Goal: Task Accomplishment & Management: Complete application form

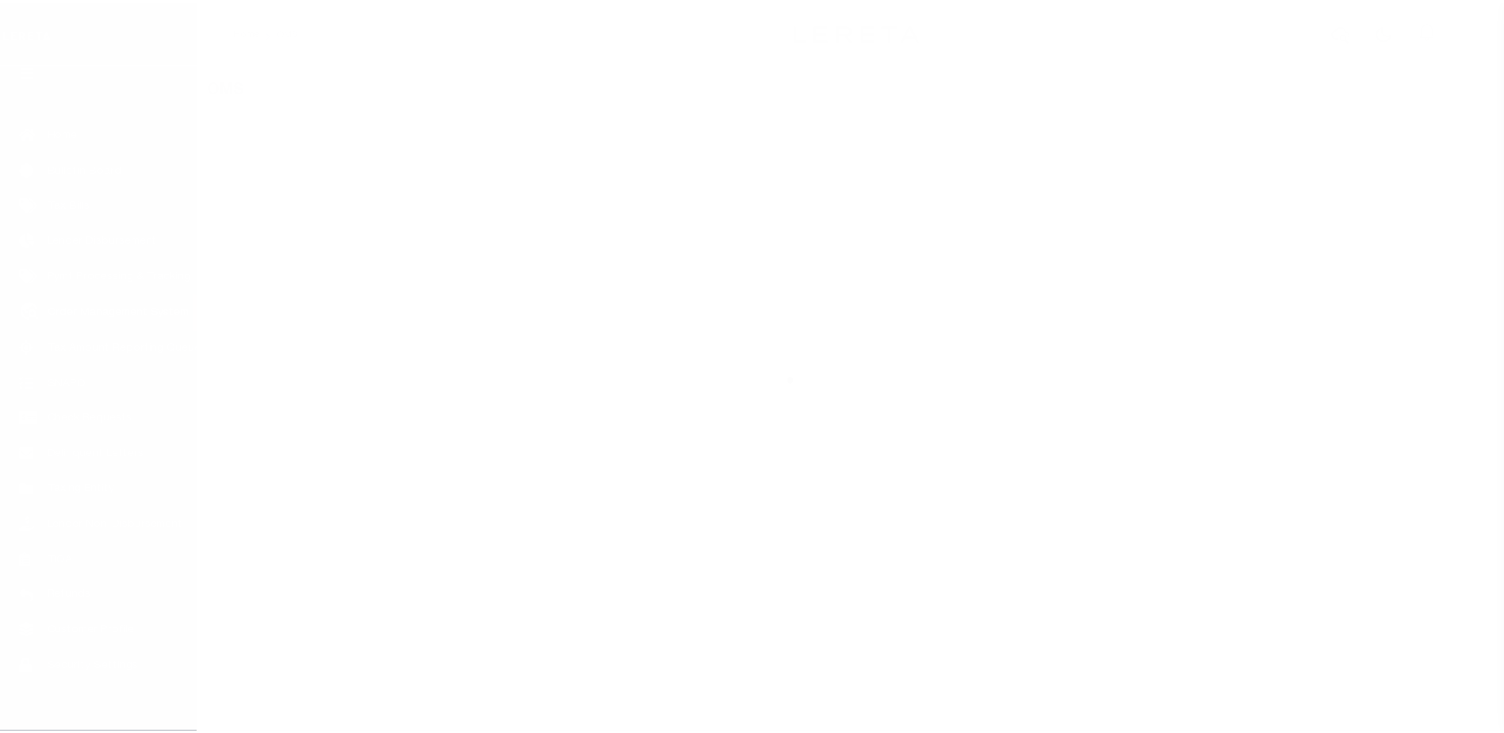
scroll to position [40, 0]
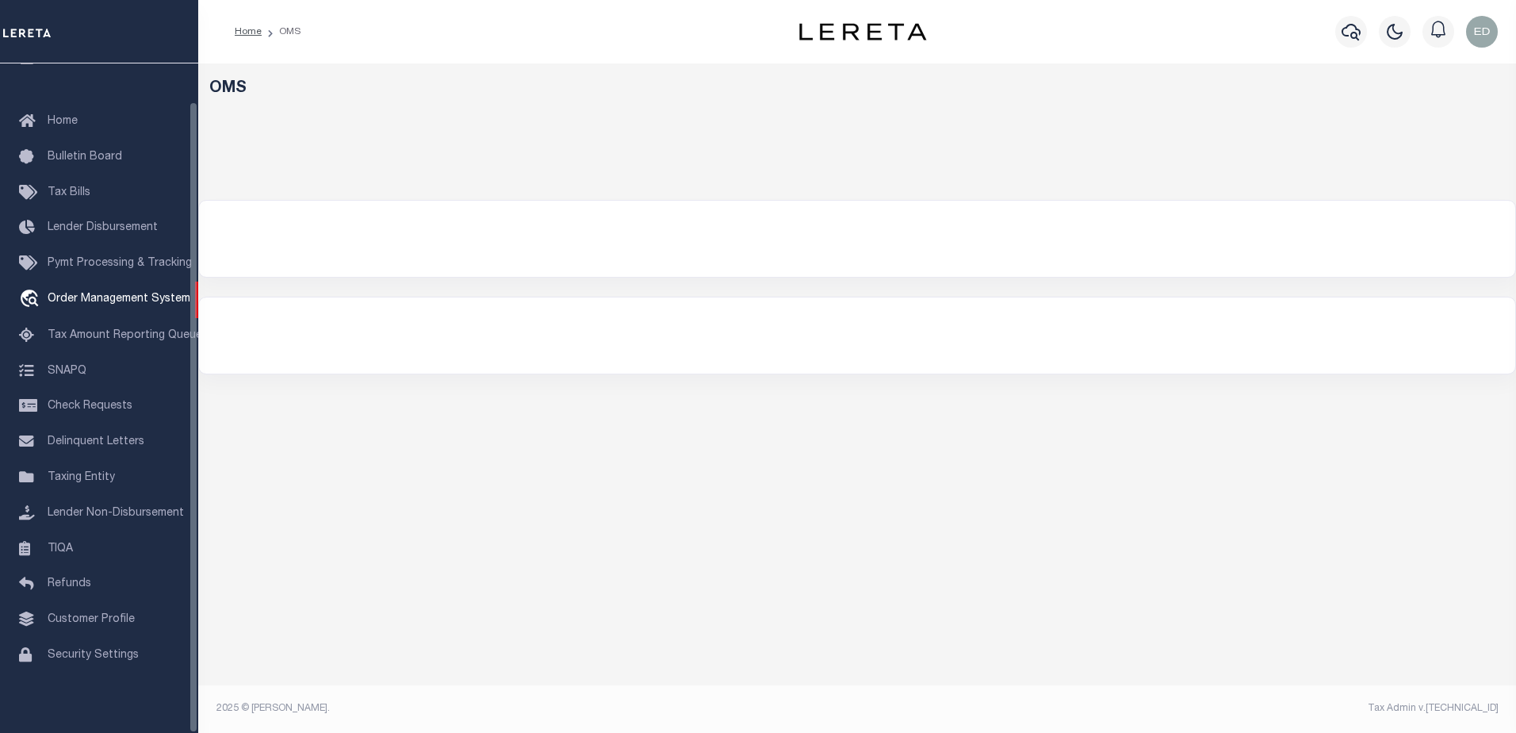
select select "200"
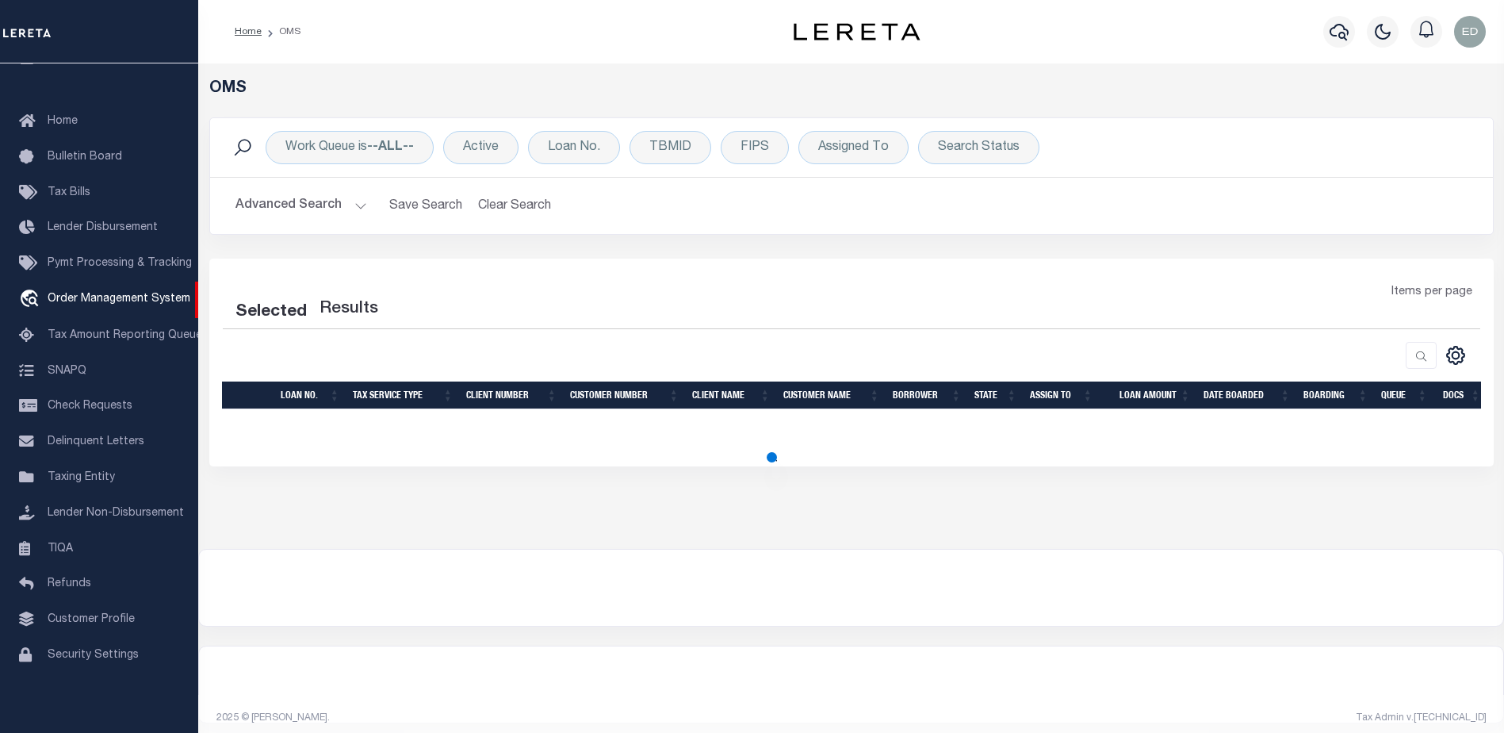
select select "200"
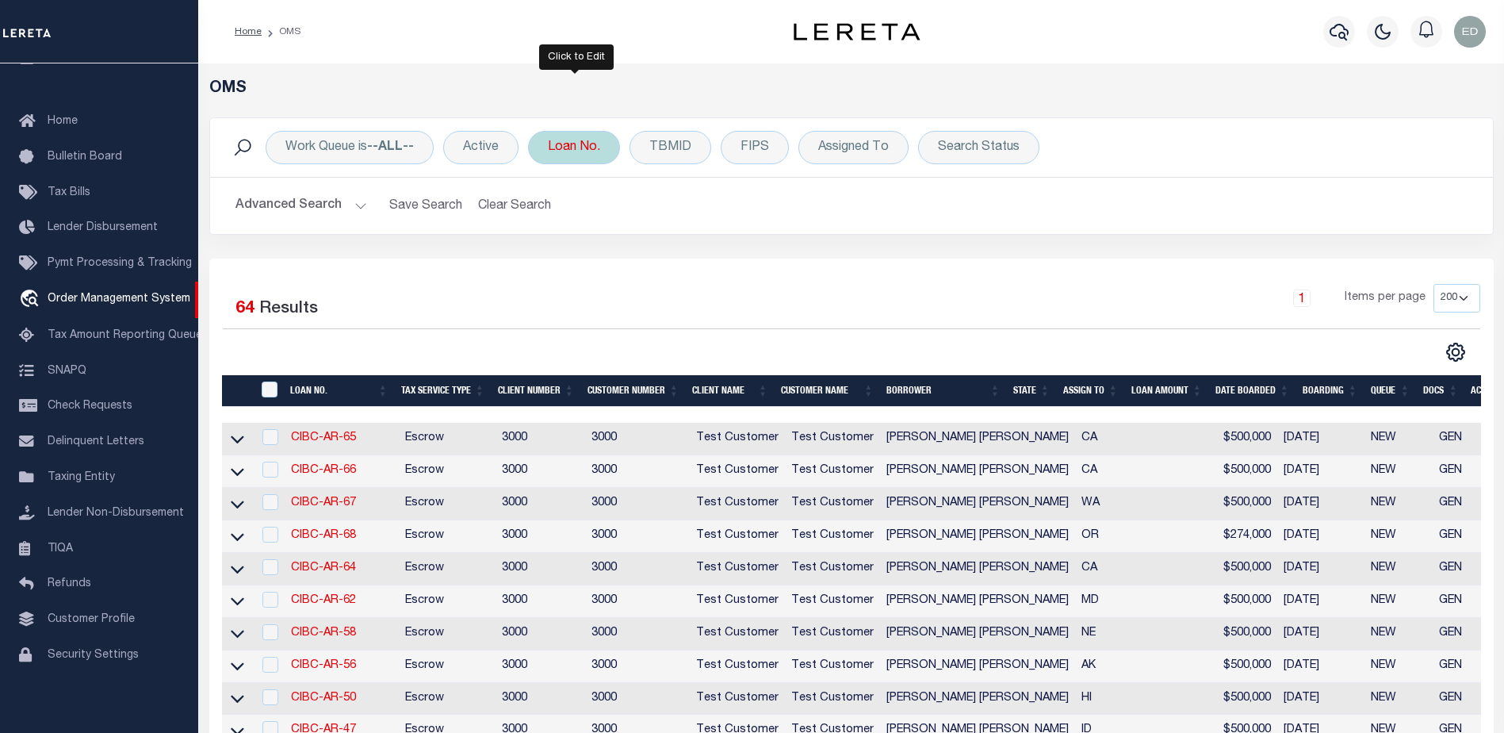
click at [553, 149] on div "Loan No." at bounding box center [574, 147] width 92 height 33
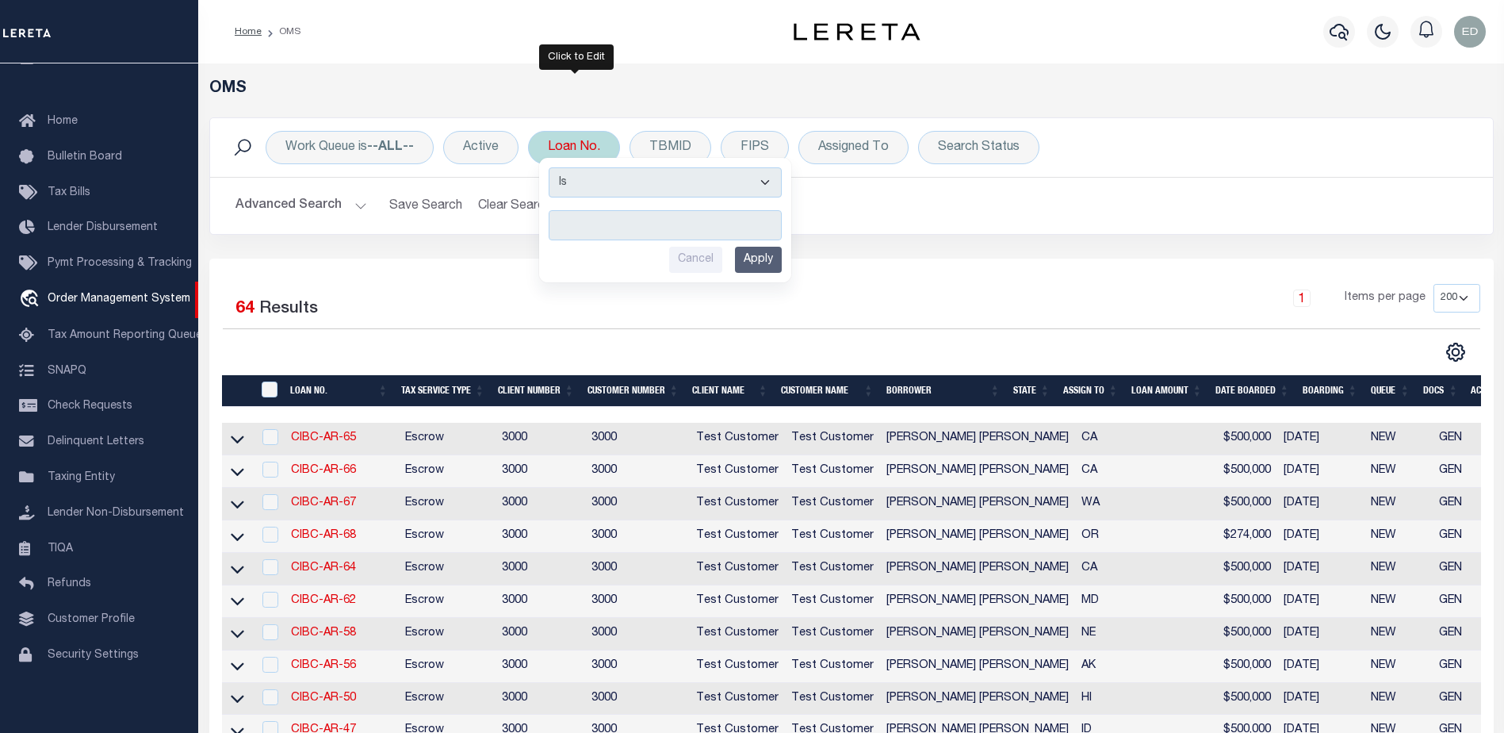
type input "114053"
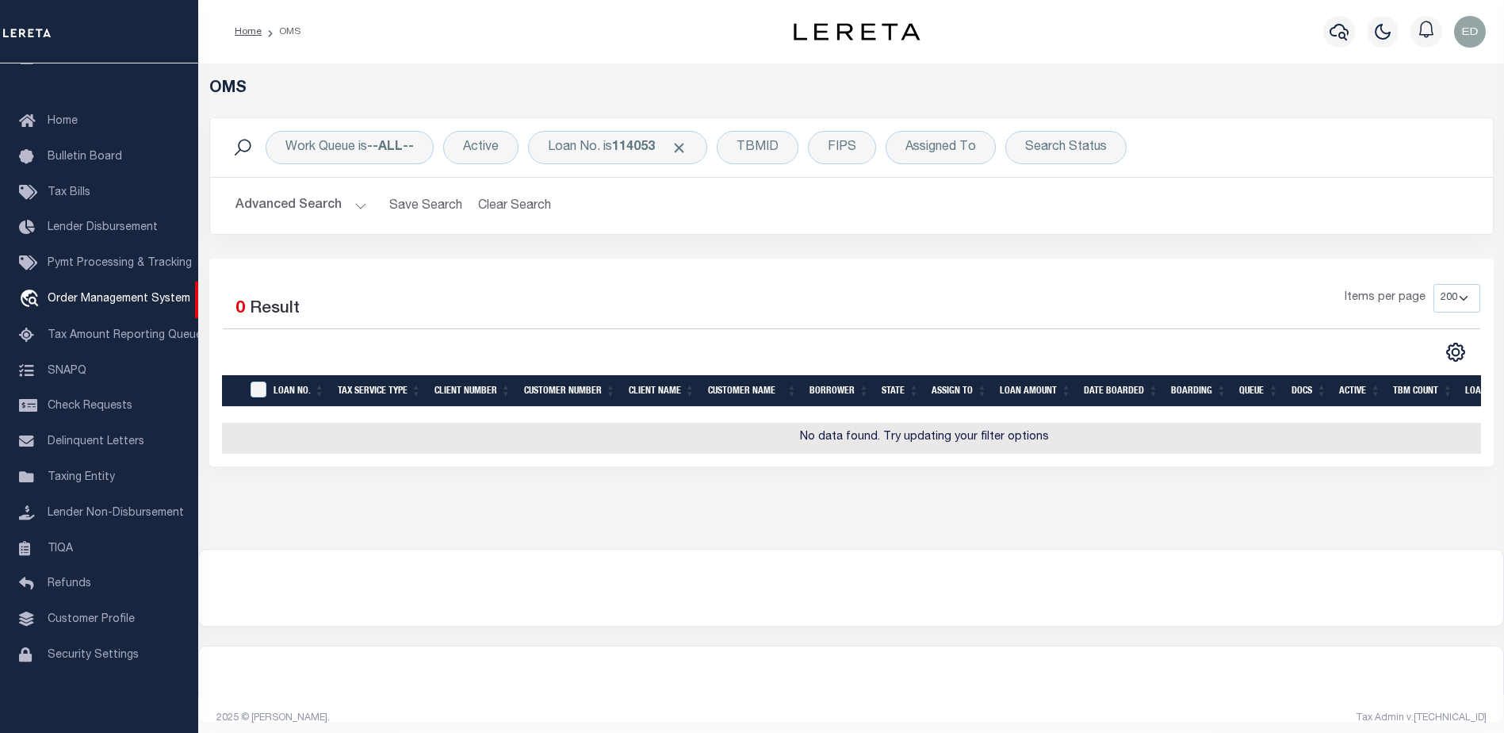
click at [352, 204] on button "Advanced Search" at bounding box center [301, 205] width 132 height 31
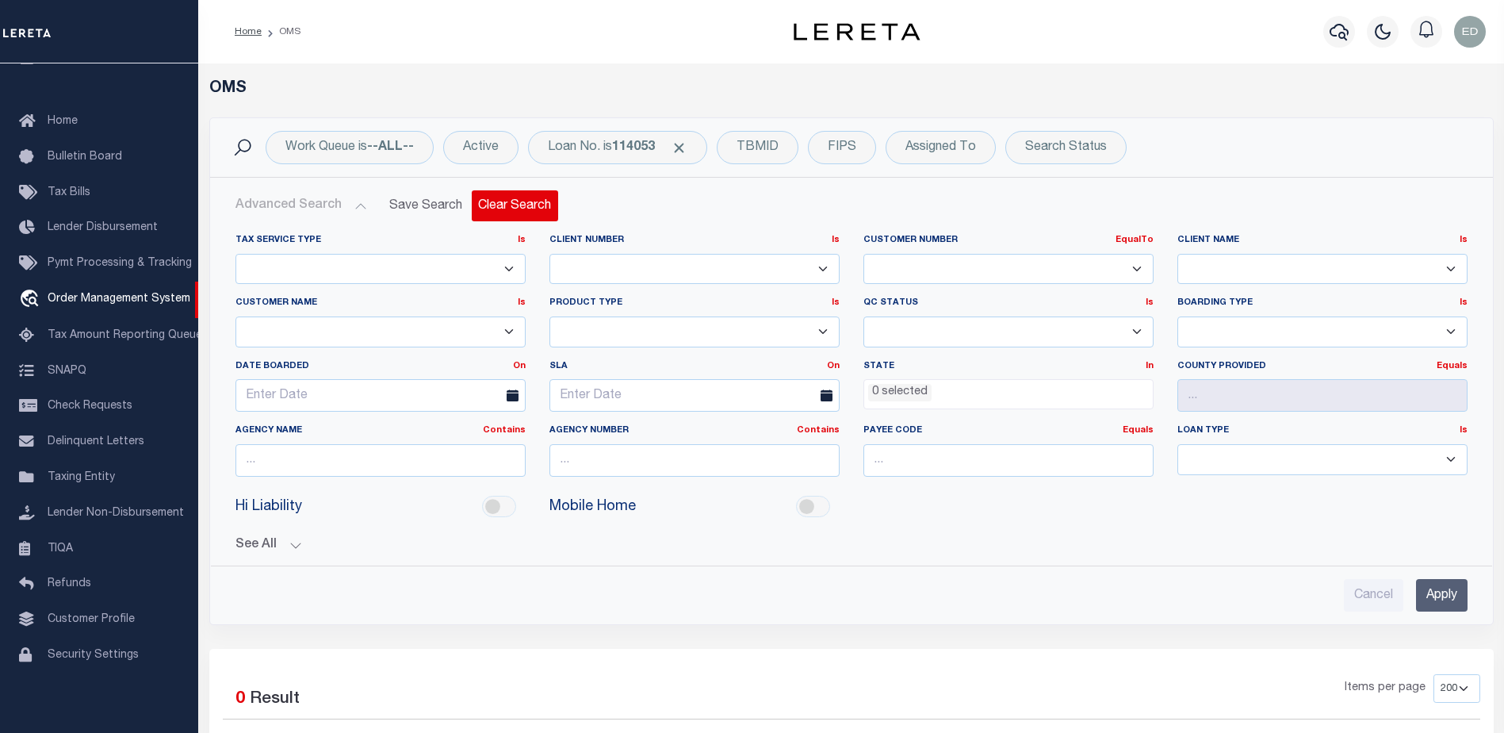
click at [518, 216] on button "Clear Search" at bounding box center [515, 205] width 86 height 31
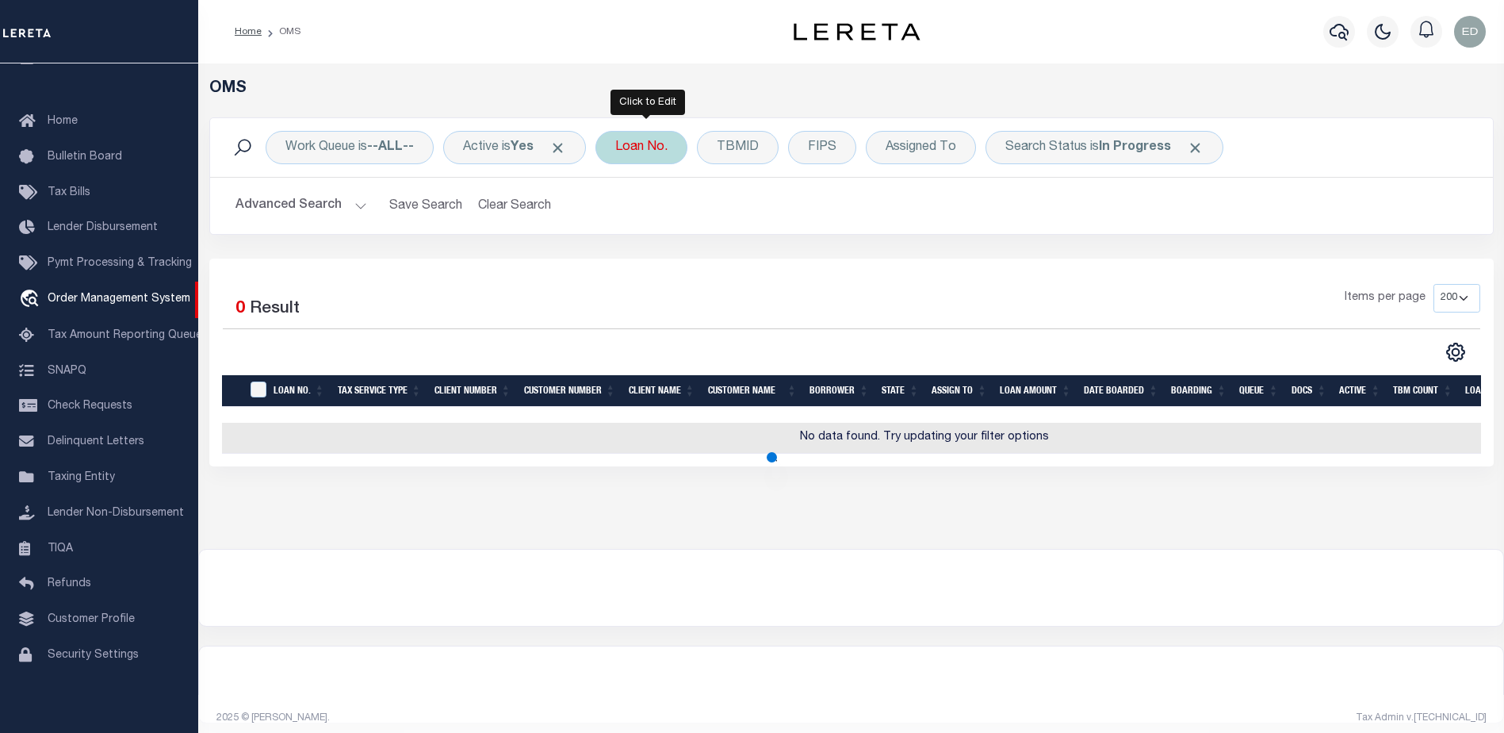
click at [651, 142] on div "Loan No." at bounding box center [641, 147] width 92 height 33
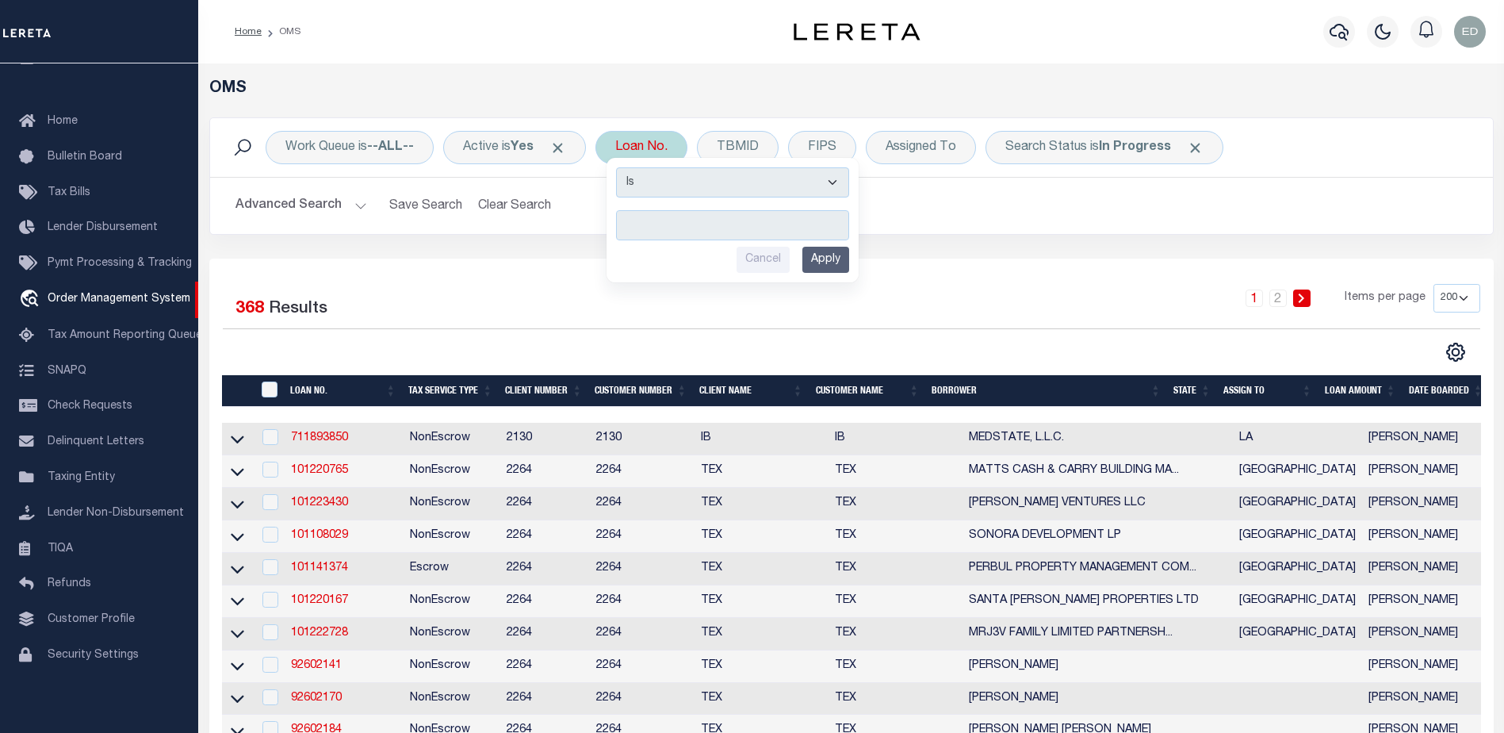
type input "114053"
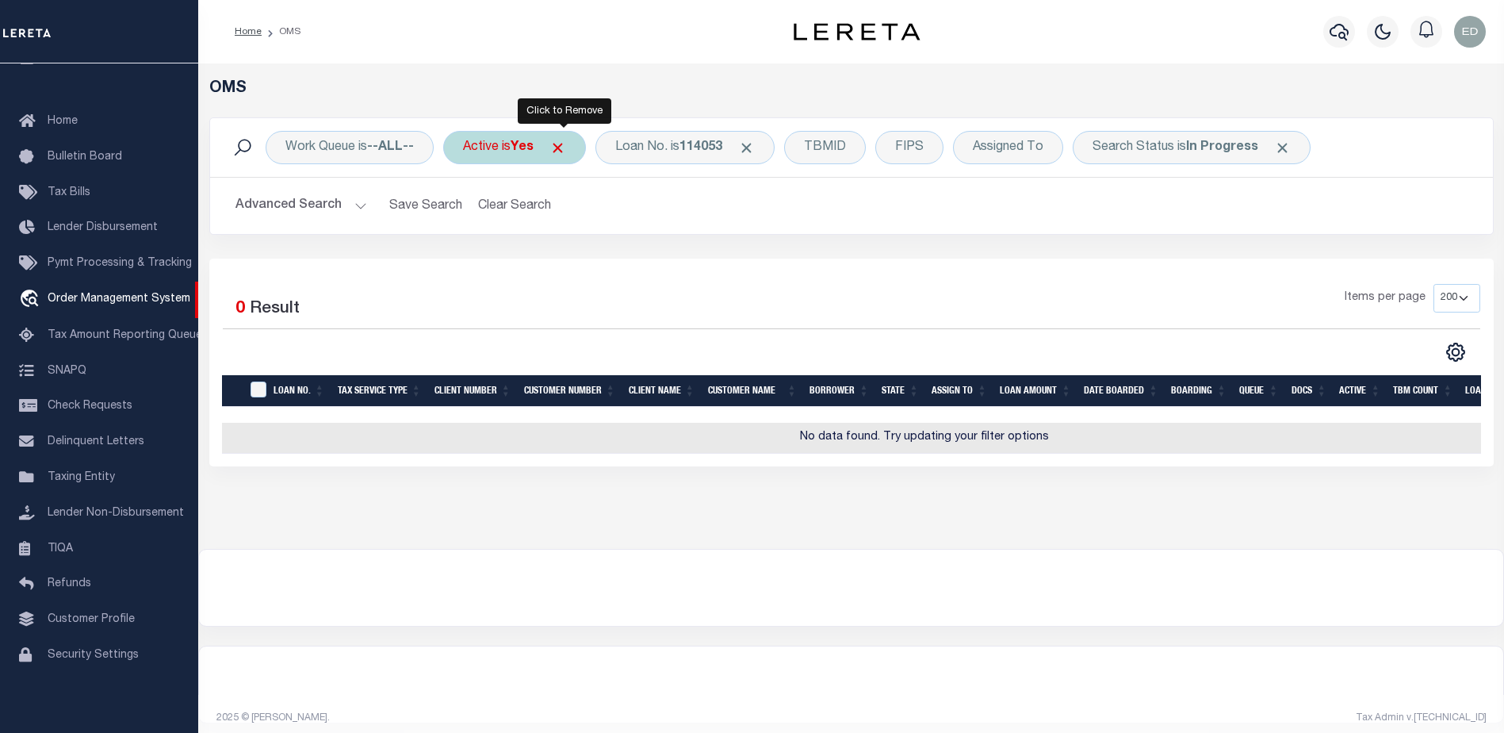
click at [561, 154] on span "Click to Remove" at bounding box center [557, 148] width 17 height 17
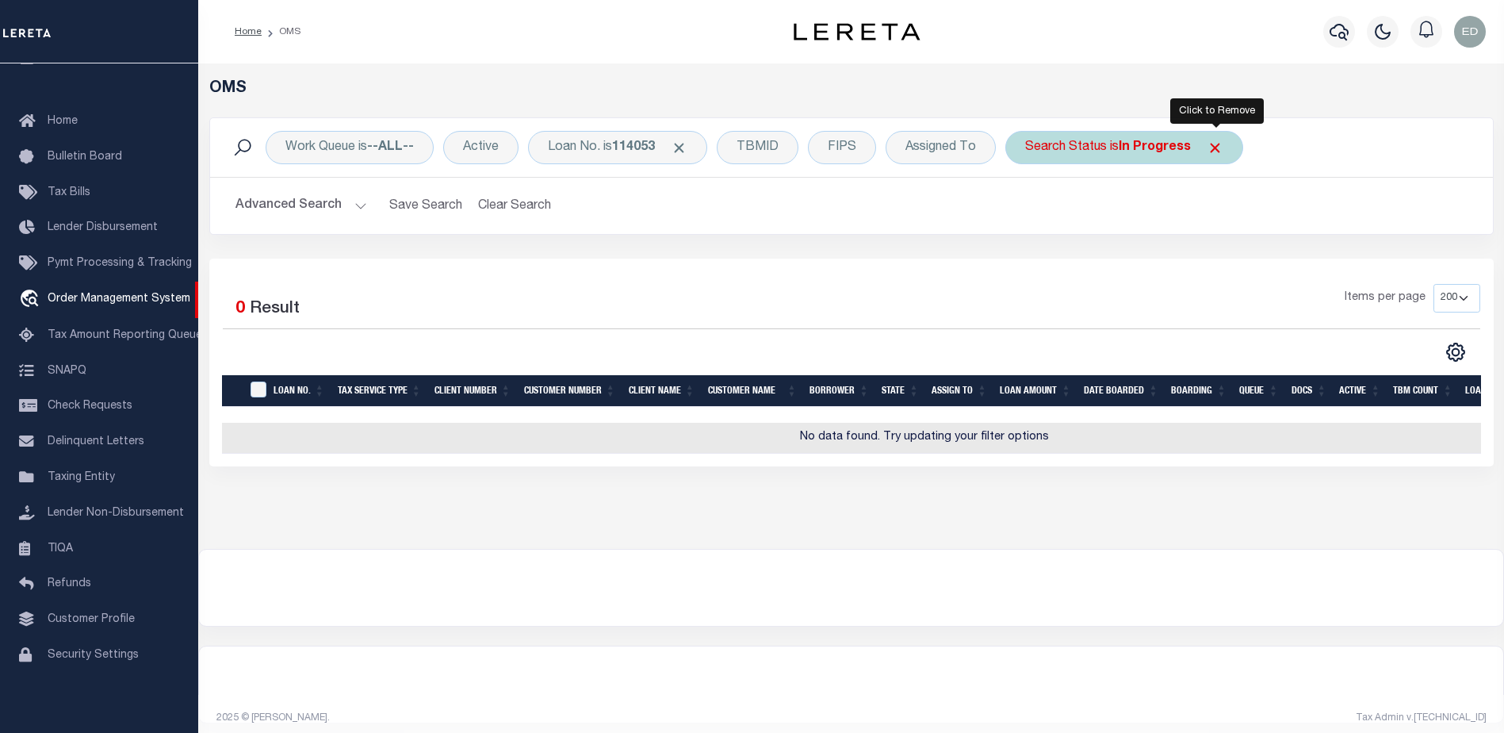
click at [1214, 145] on span "Click to Remove" at bounding box center [1215, 148] width 17 height 17
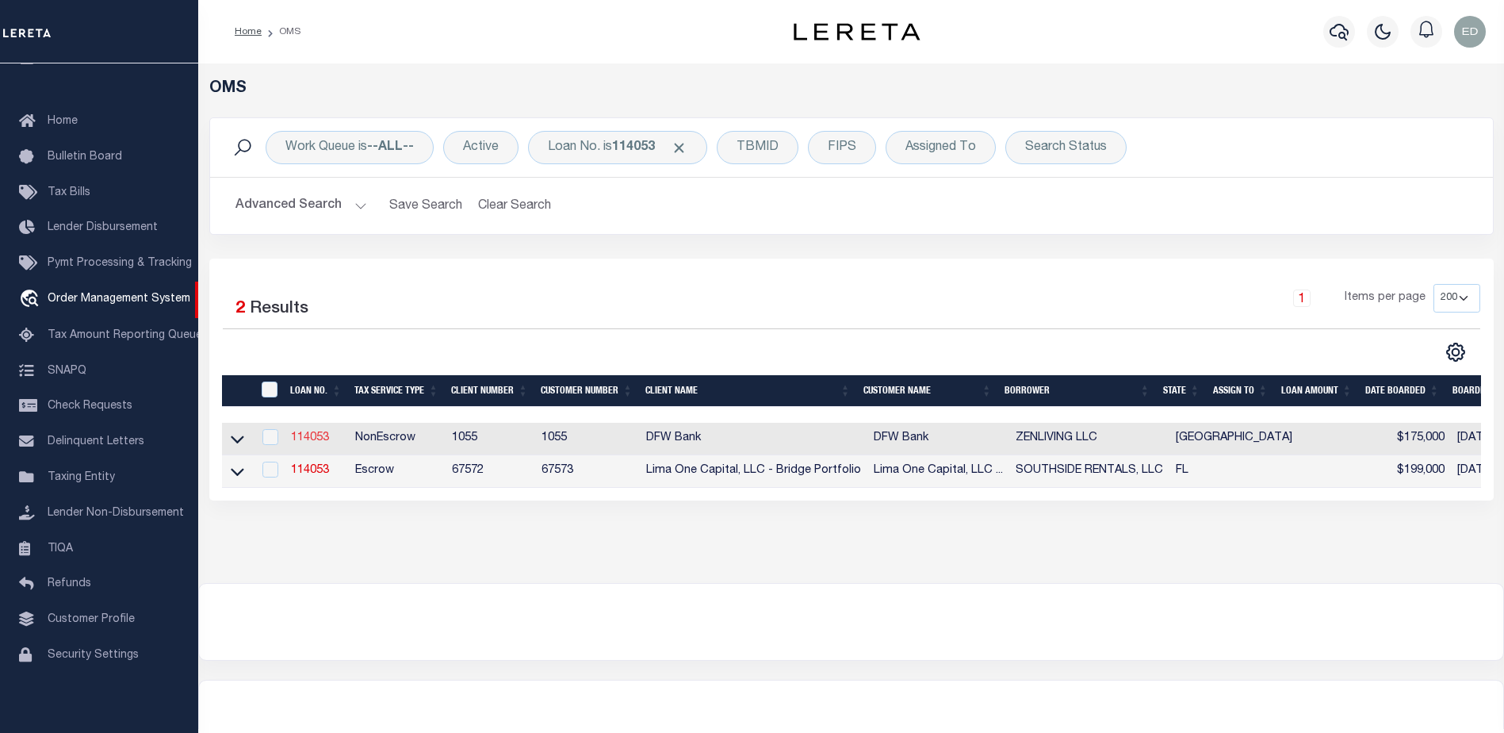
click at [322, 435] on link "114053" at bounding box center [310, 437] width 38 height 11
checkbox input "true"
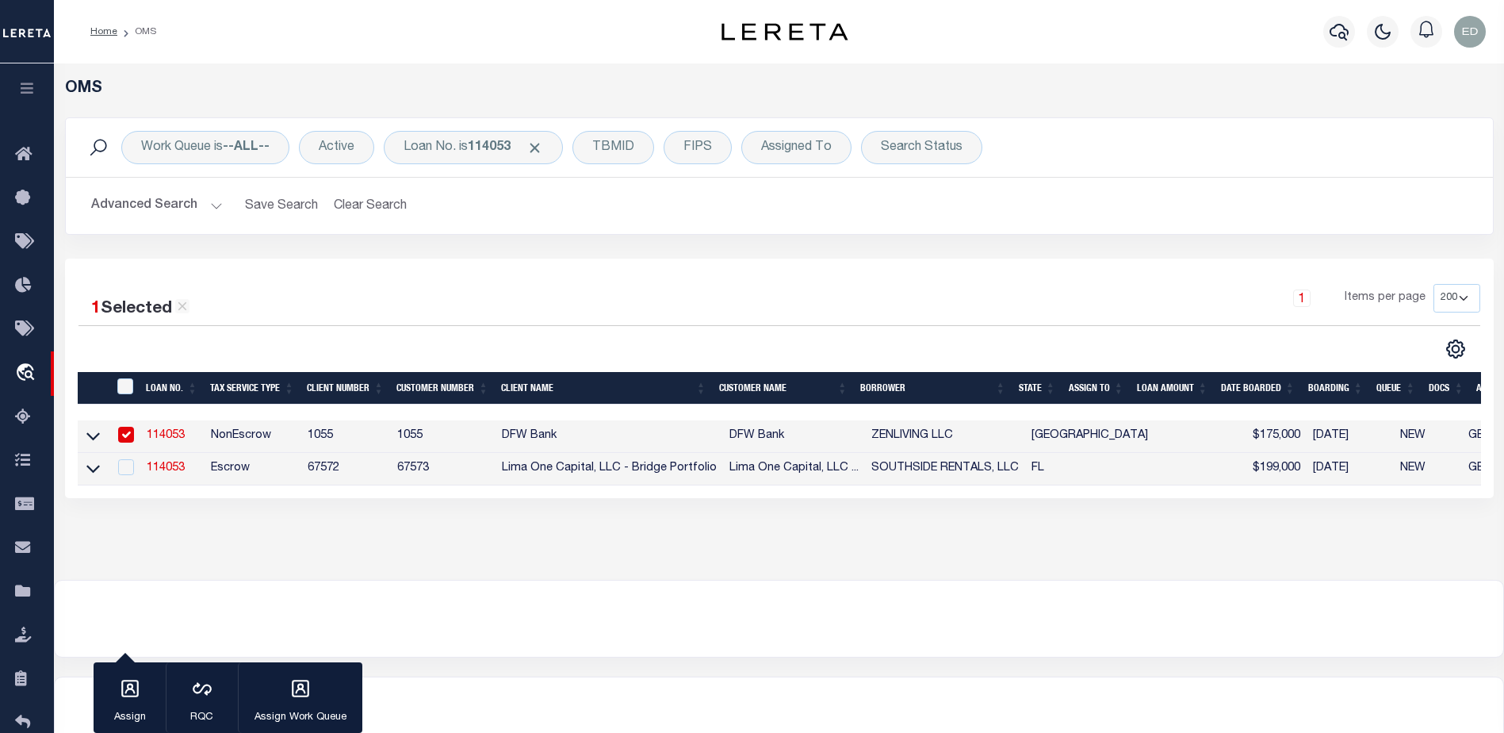
click at [471, 35] on div "Home OMS" at bounding box center [372, 31] width 589 height 33
click at [159, 468] on link "114053" at bounding box center [166, 467] width 38 height 11
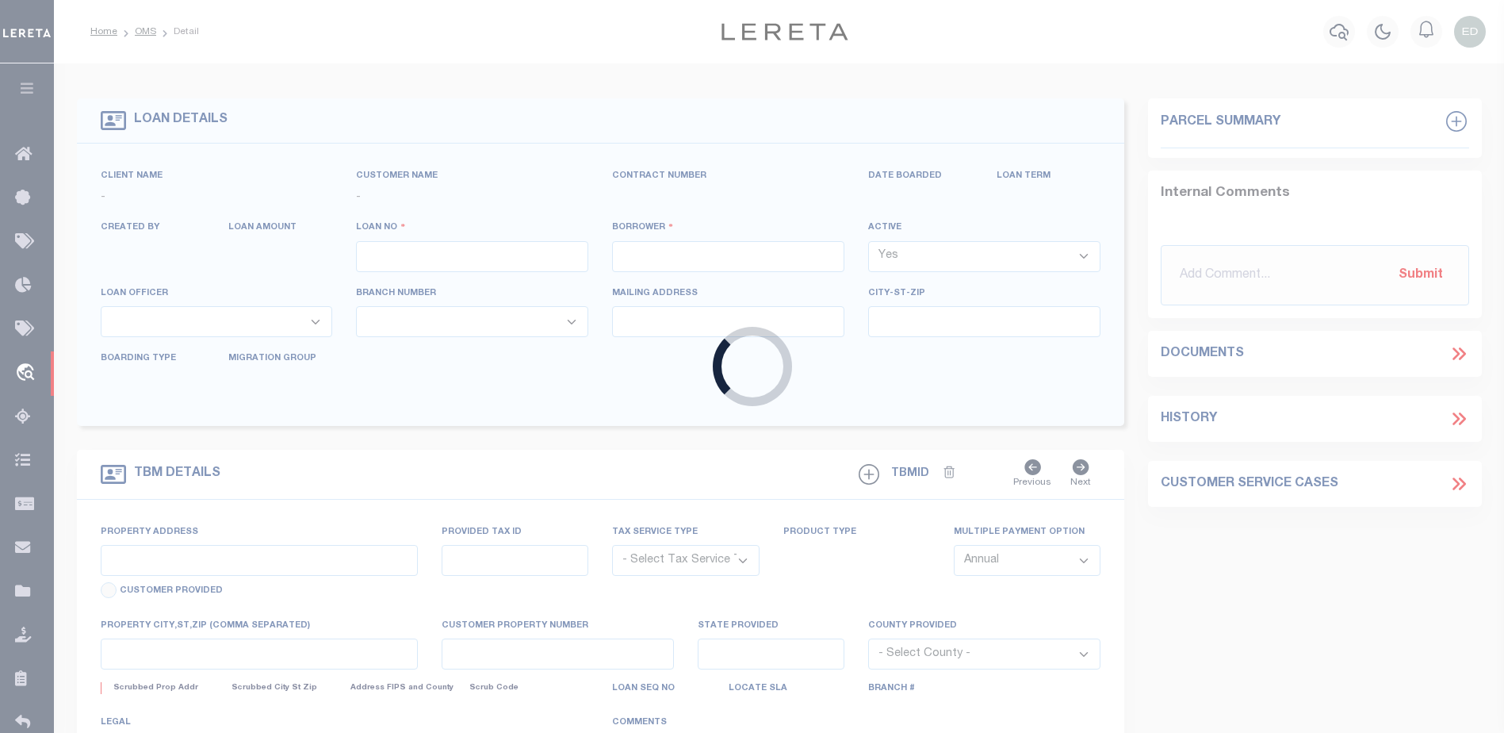
type input "114053"
type input "SOUTHSIDE RENTALS, LLC"
select select
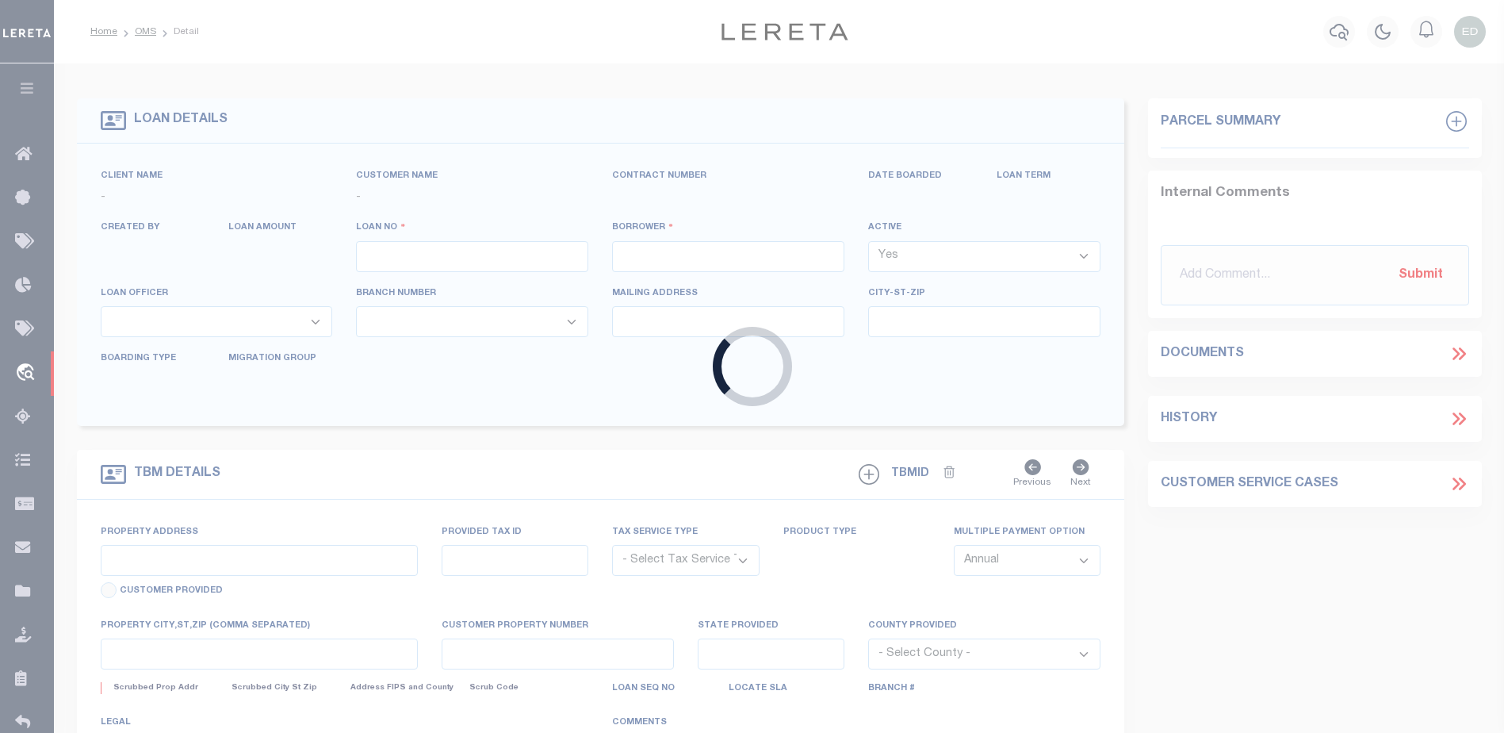
select select
type input "4519 4TH AVE S"
radio input "true"
select select "Escrow"
select select
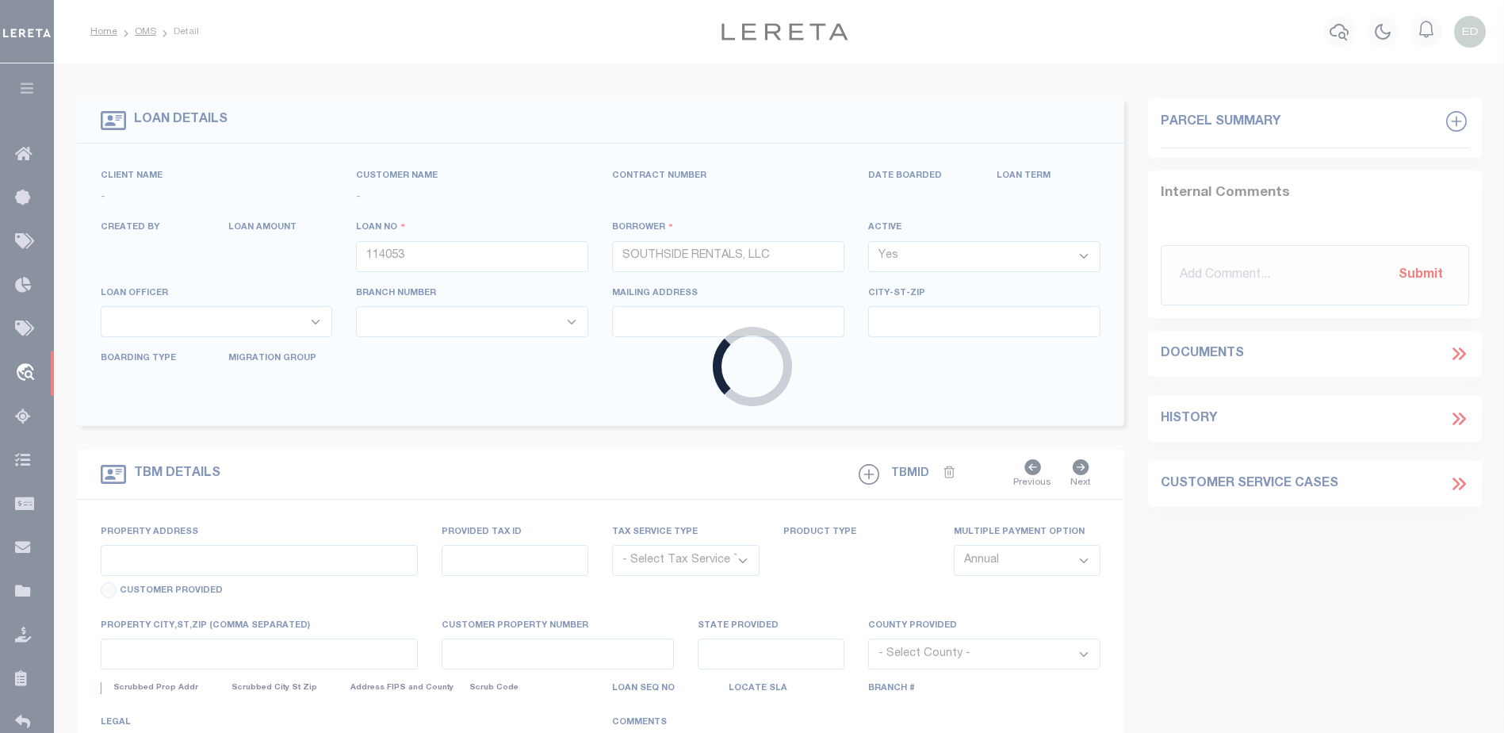
type input "SAINT PETERSBURG FL 33711"
type input "114053-1"
type input "FL"
type textarea "COLLECTOR: ENTITY: PARCEL: 2"
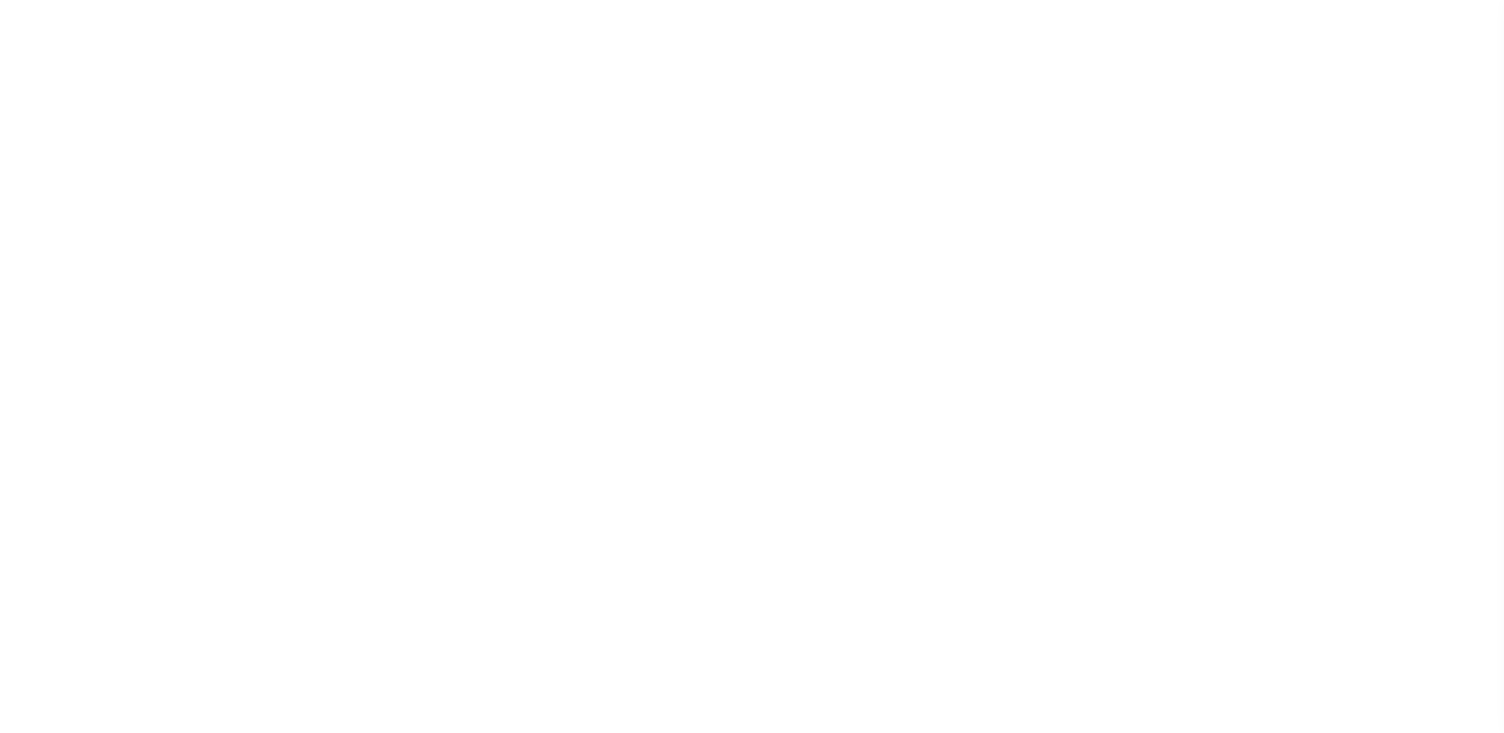
select select "10635"
select select "3924"
select select "NonEscrow"
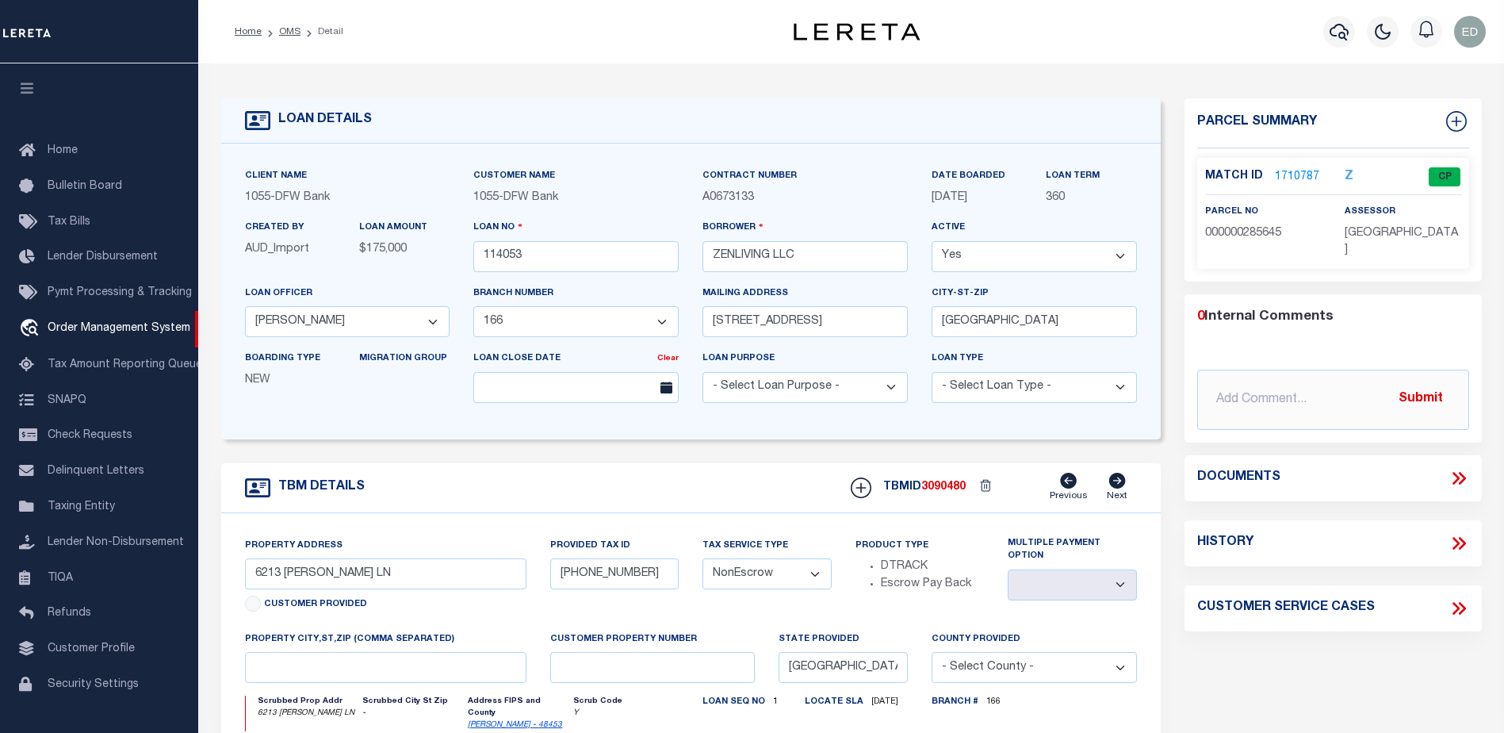
scroll to position [28, 0]
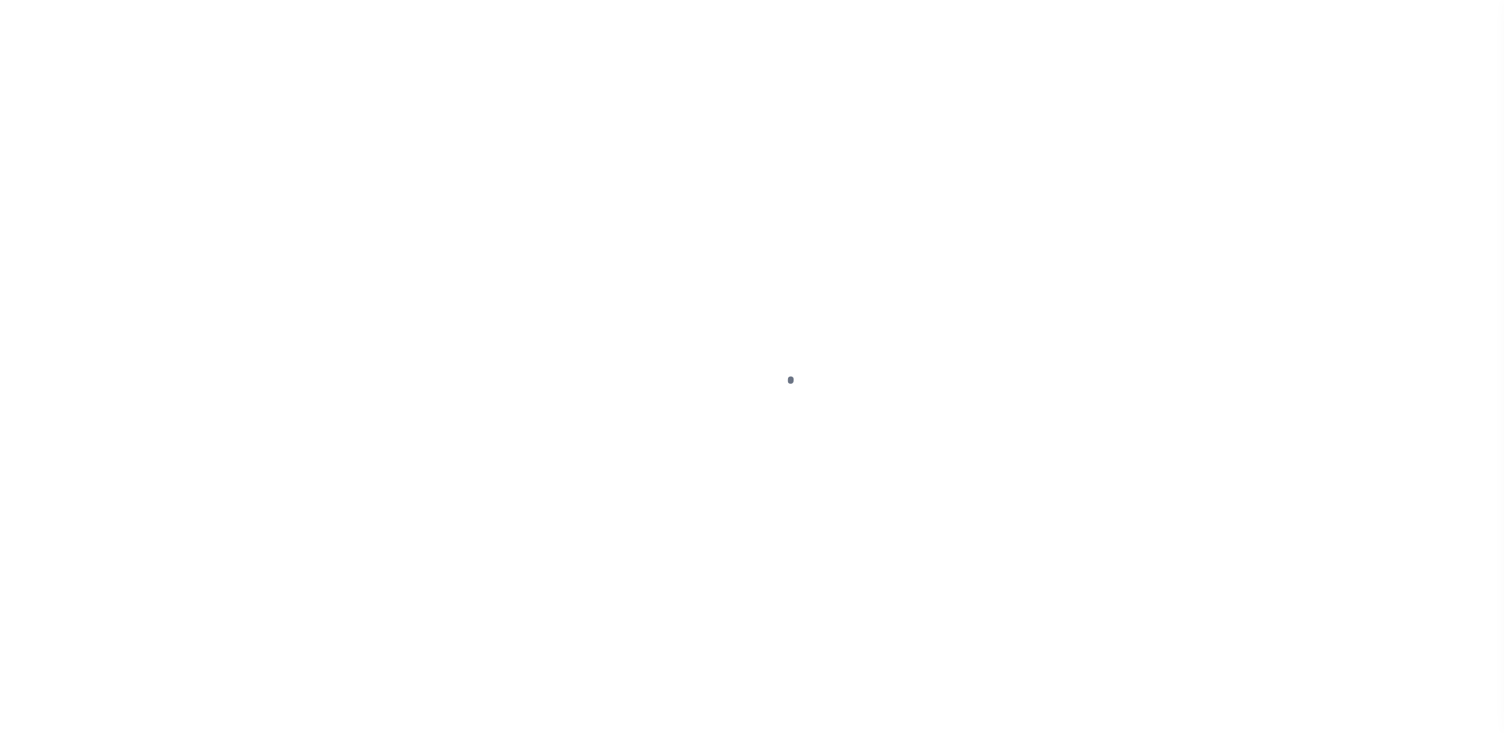
select select "Escrow"
select select
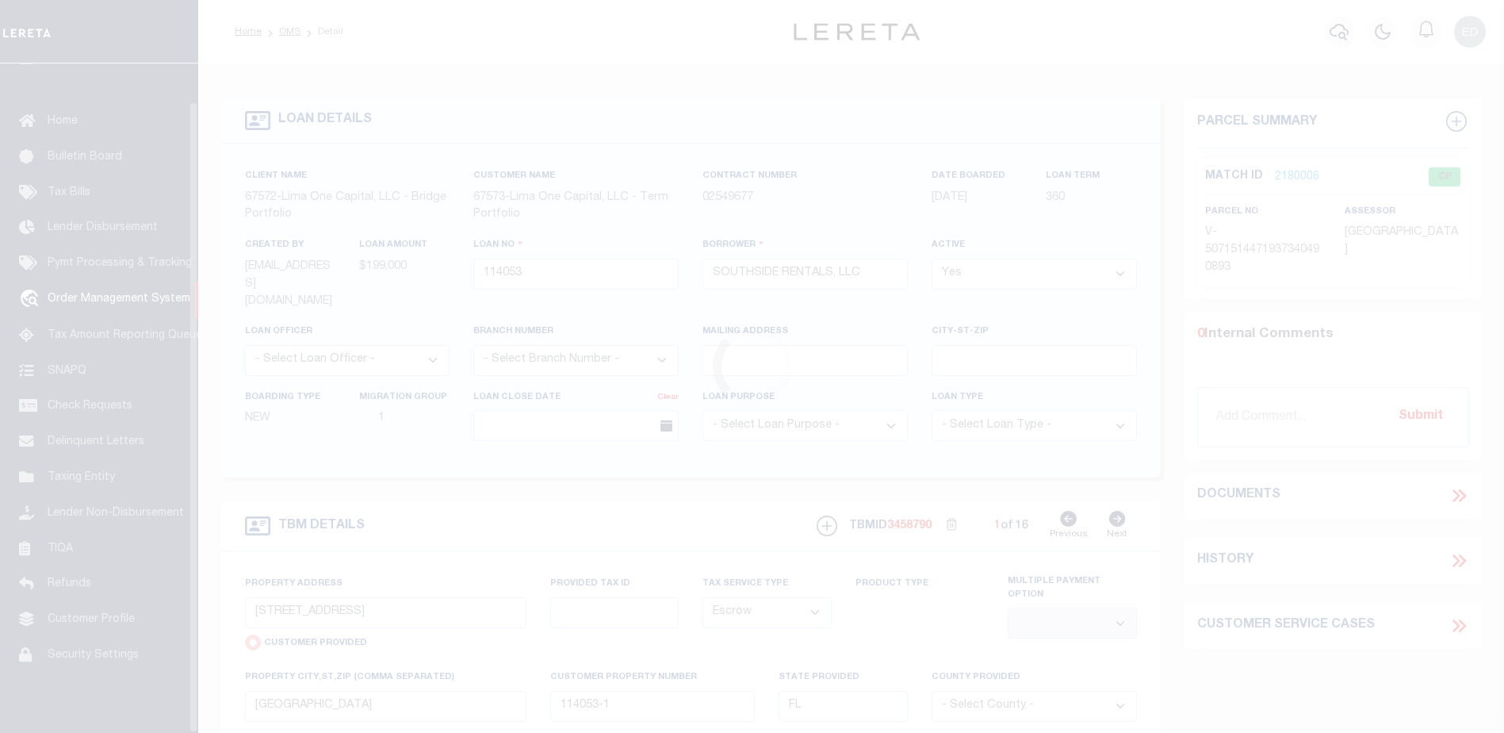
scroll to position [40, 0]
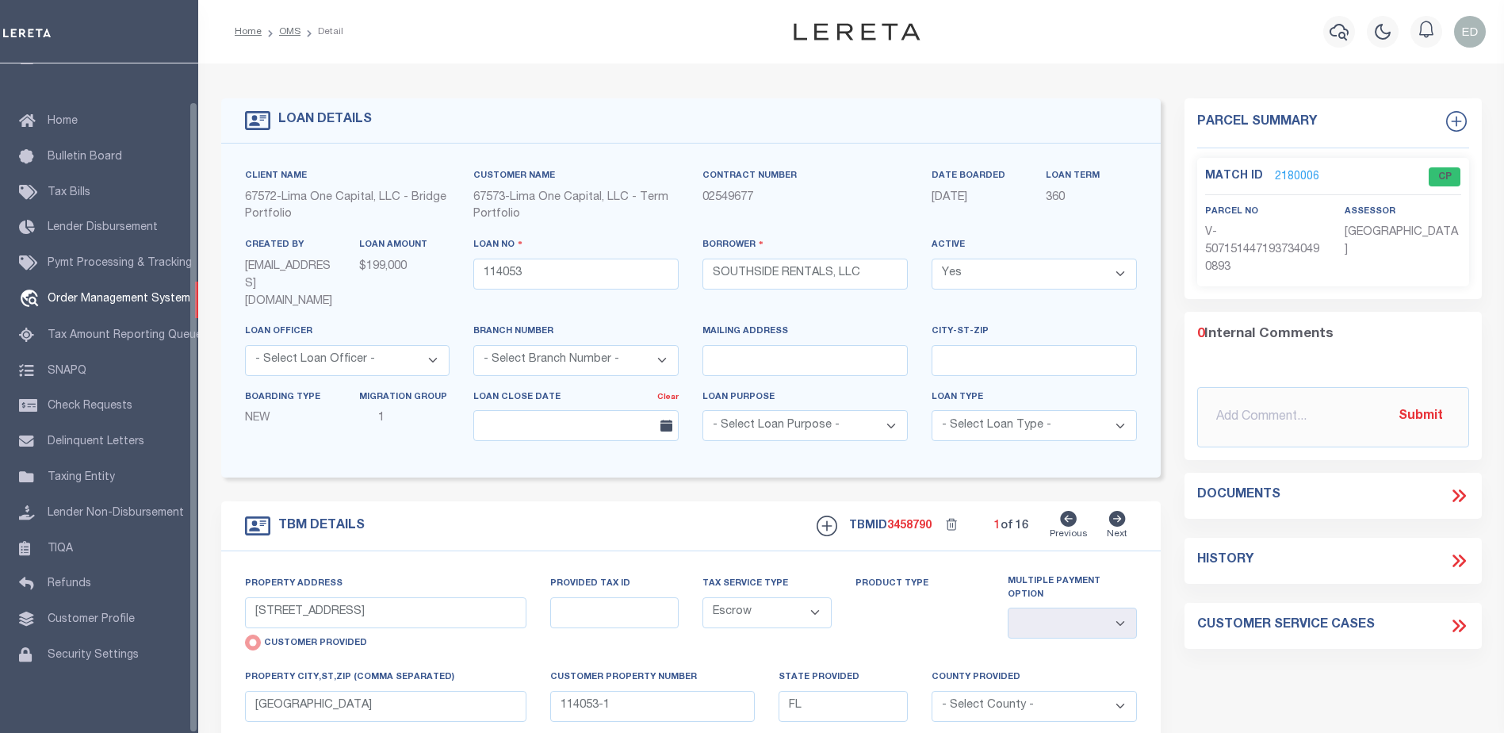
select select "200"
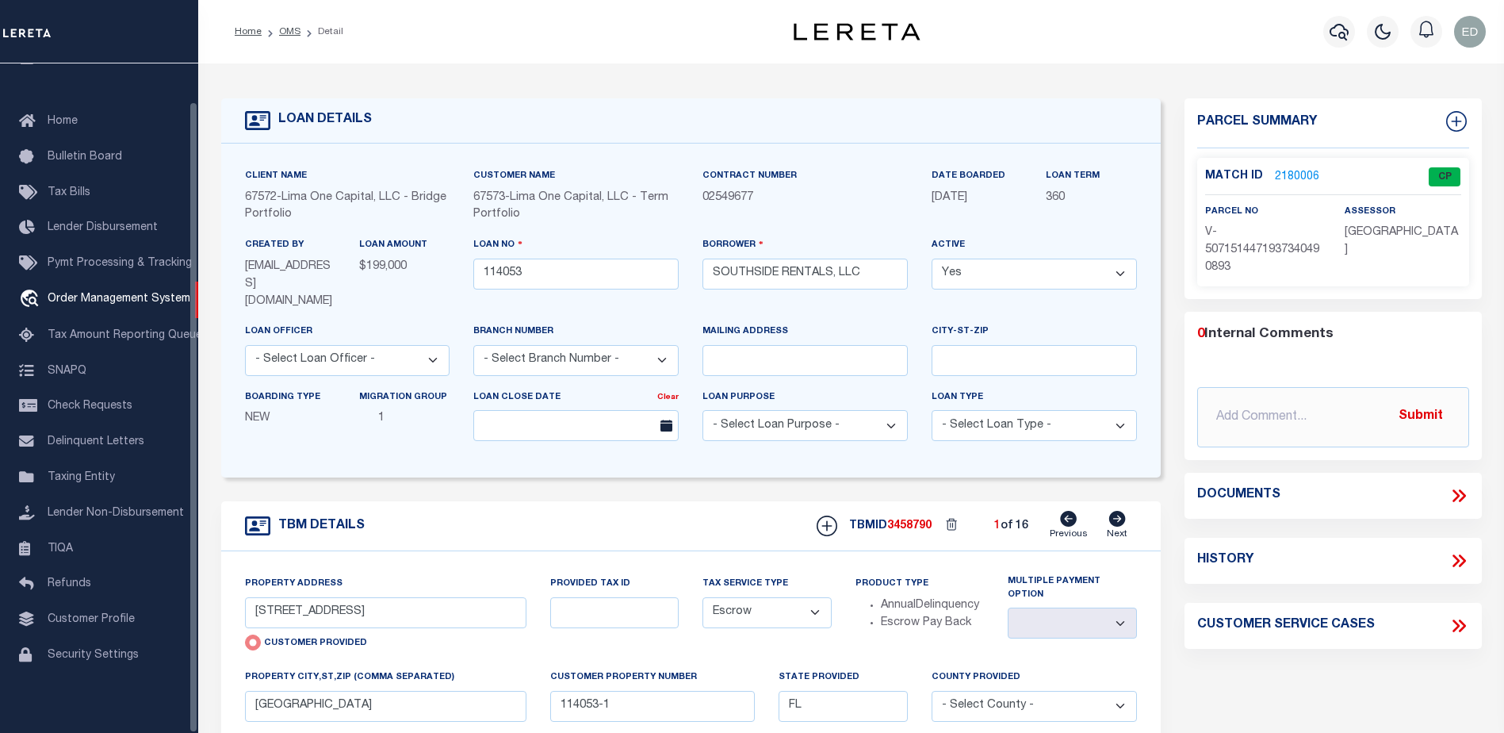
select select "200"
click at [285, 29] on link "OMS" at bounding box center [289, 32] width 21 height 10
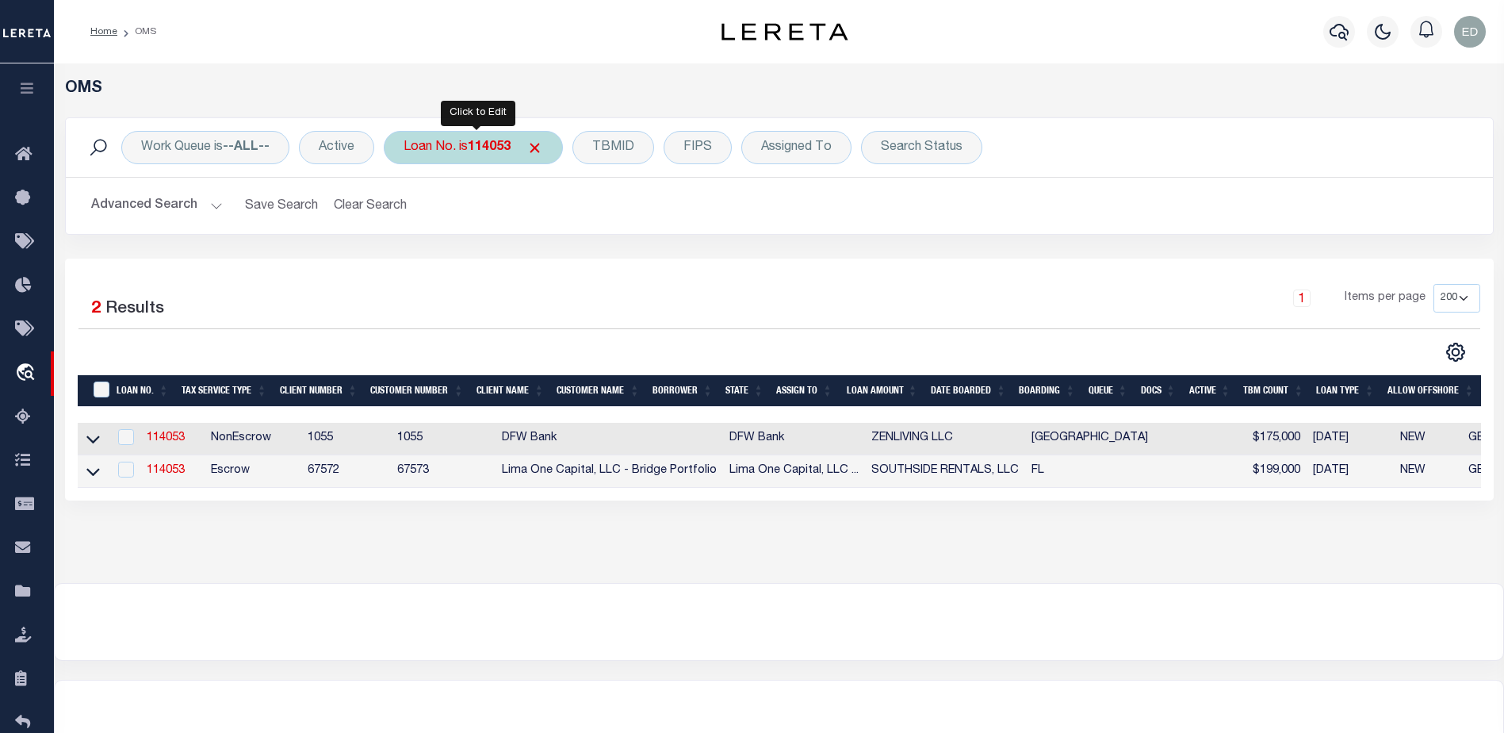
click at [500, 148] on b "114053" at bounding box center [489, 147] width 43 height 13
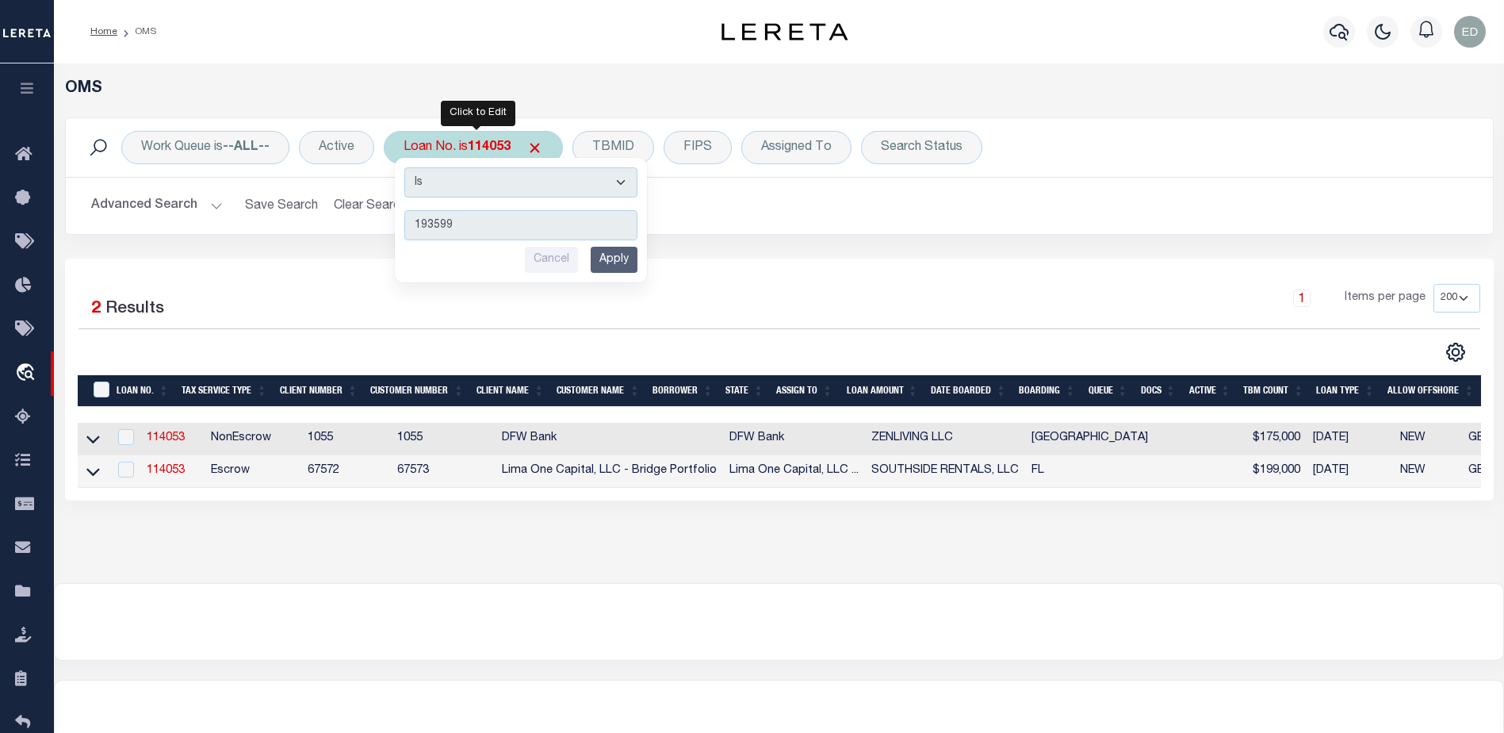
click at [485, 221] on input "193599" at bounding box center [520, 225] width 233 height 30
type input "193599"
click at [602, 256] on input "Apply" at bounding box center [614, 260] width 47 height 26
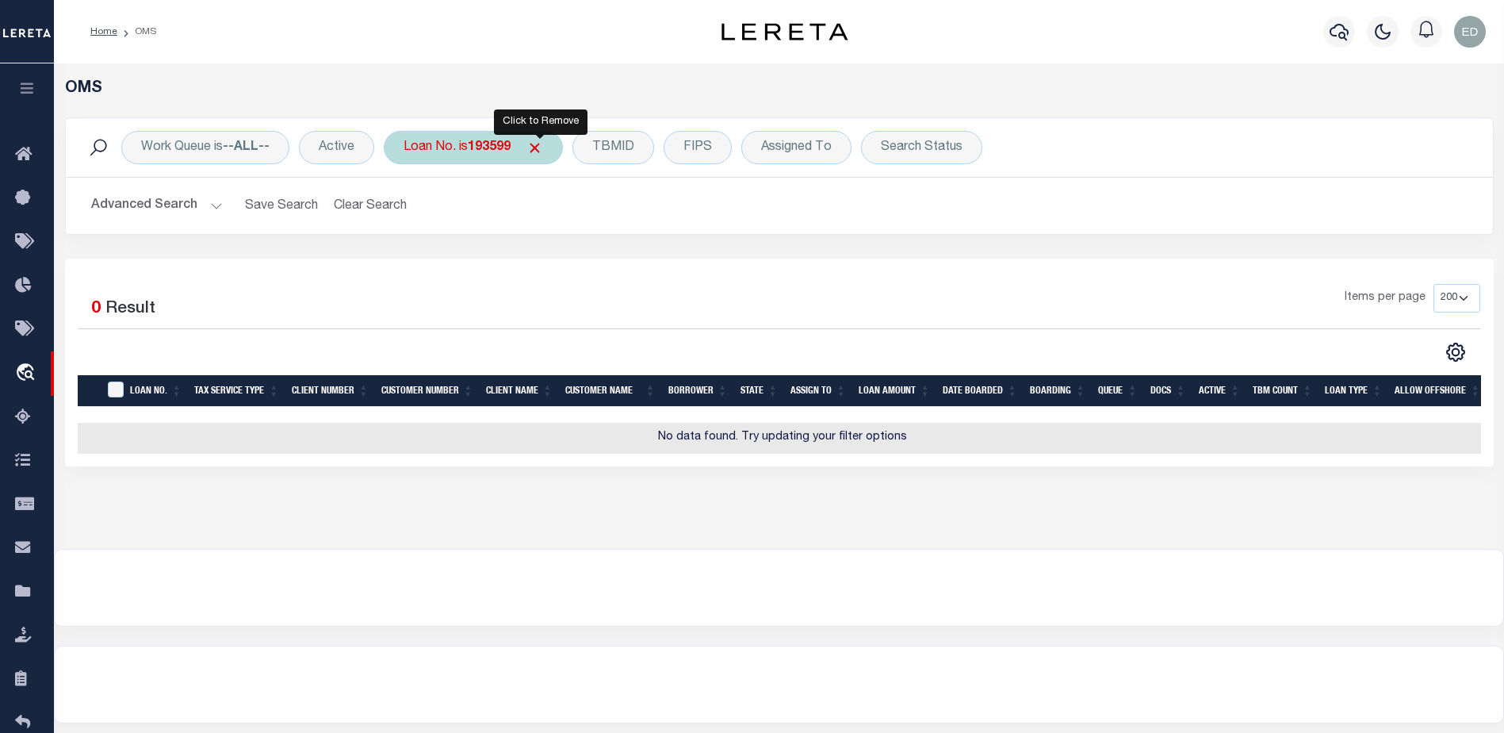
click at [542, 148] on span "Click to Remove" at bounding box center [535, 148] width 17 height 17
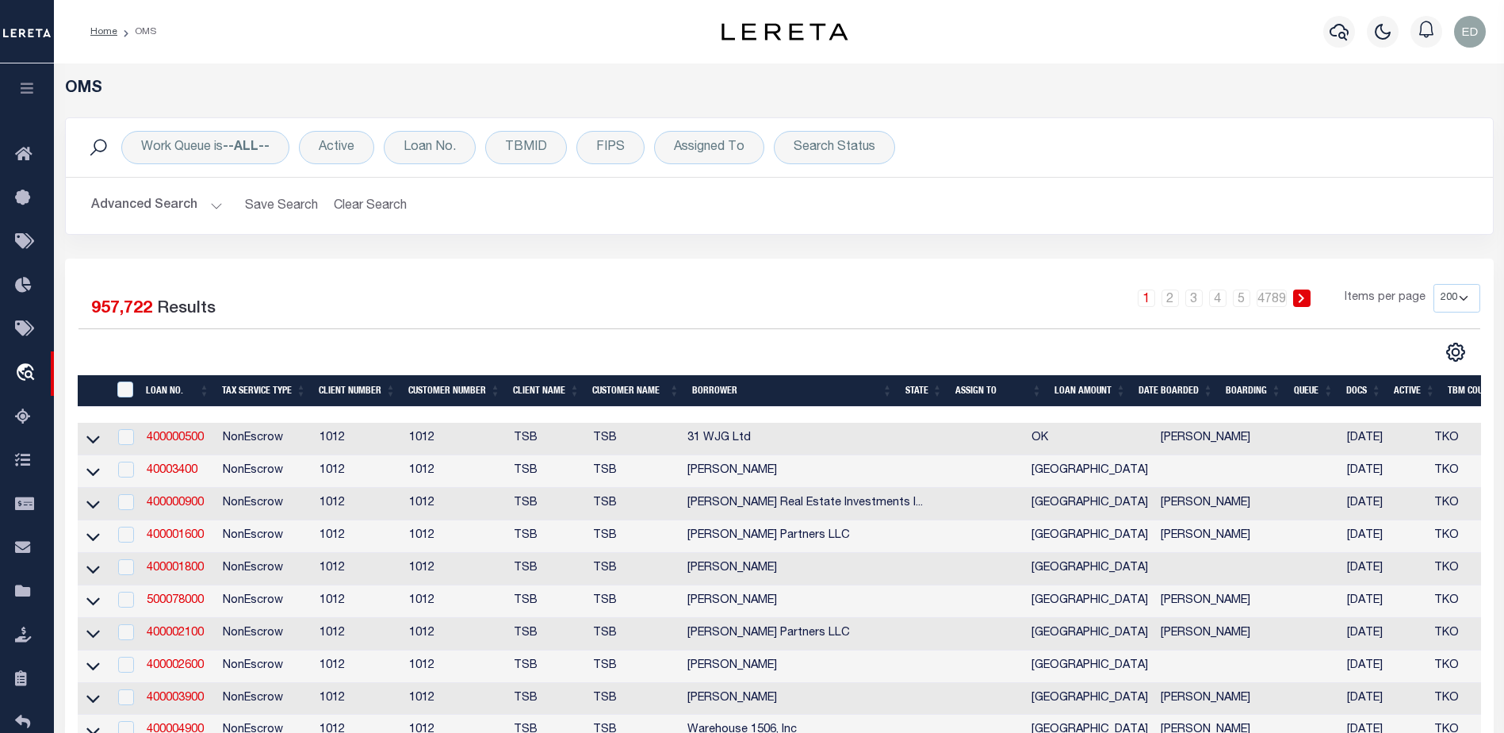
click at [212, 201] on button "Advanced Search" at bounding box center [157, 205] width 132 height 31
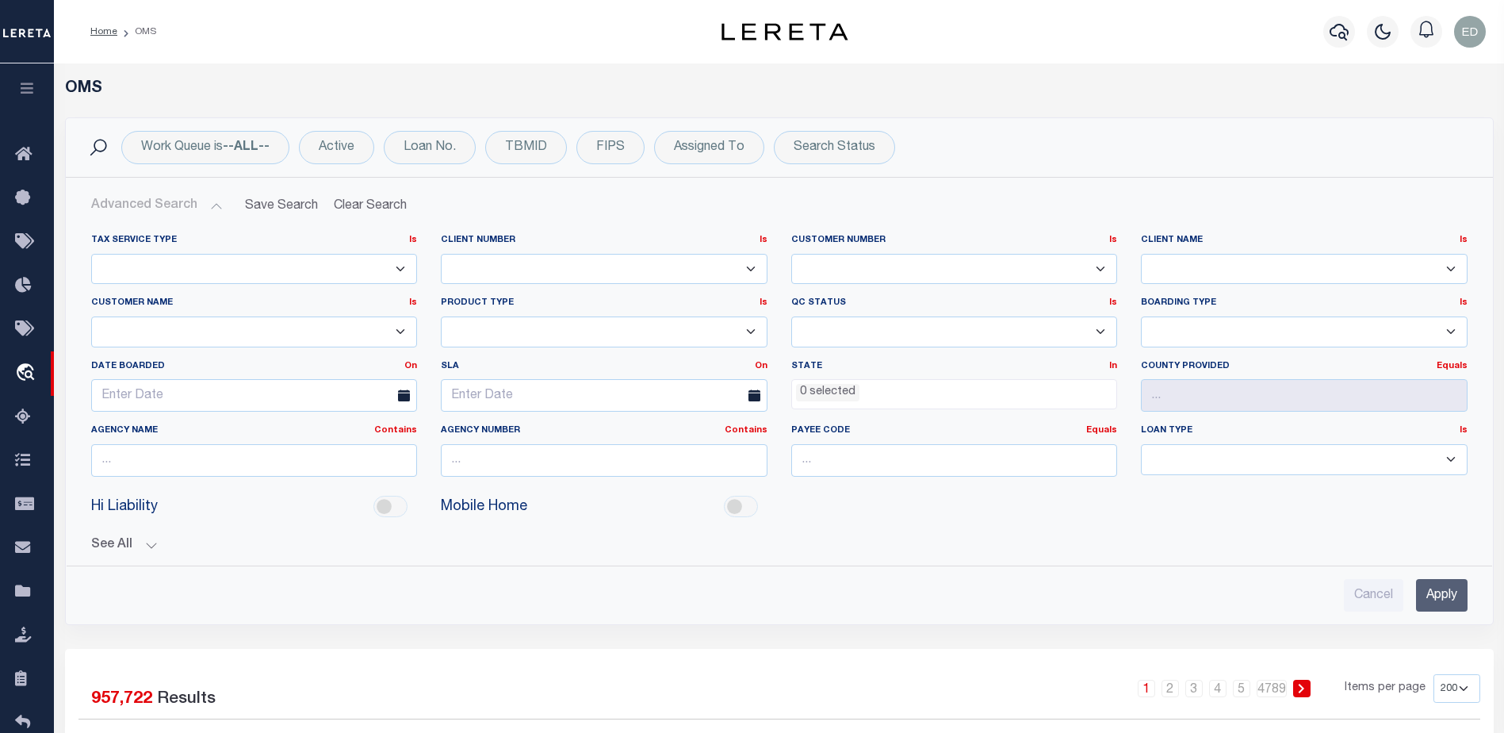
click at [147, 541] on button "See All" at bounding box center [779, 545] width 1377 height 15
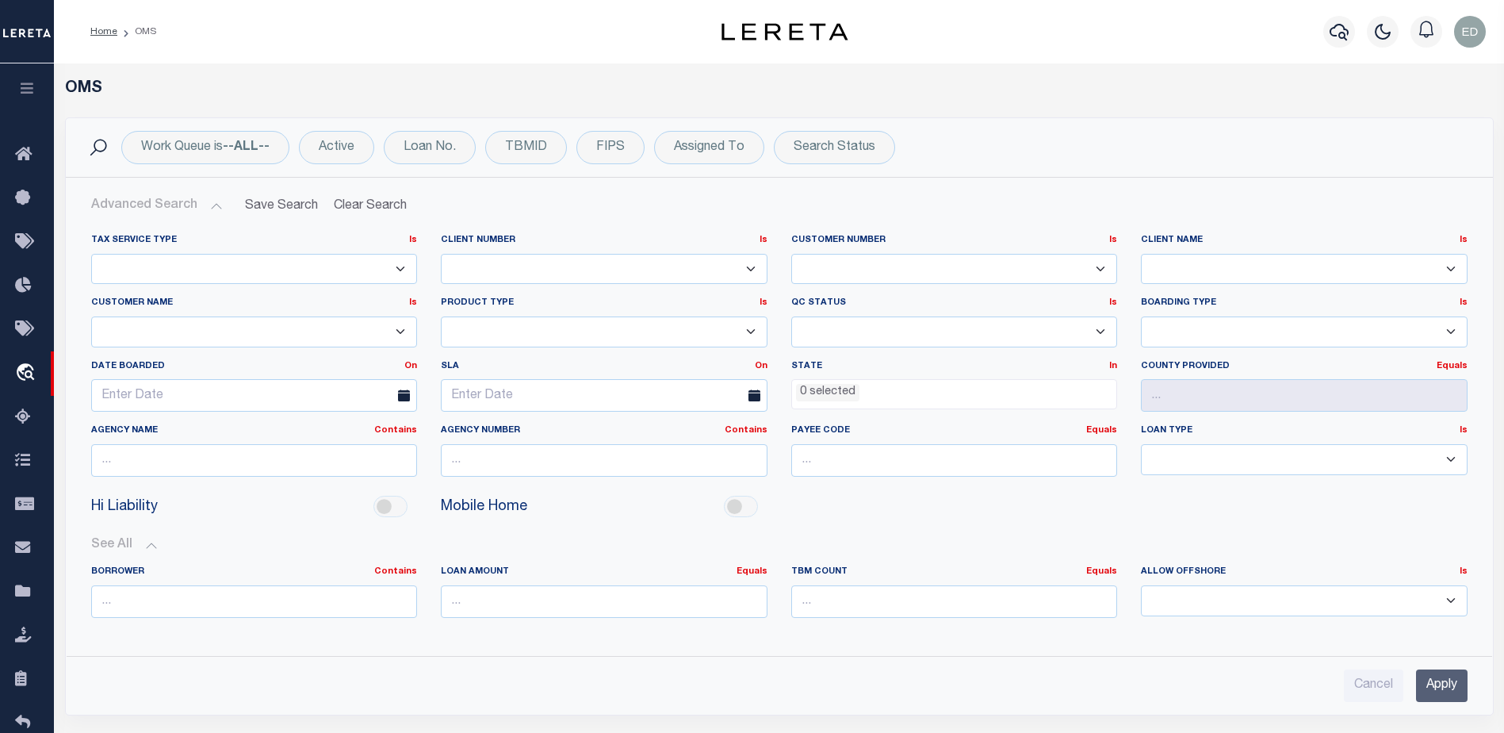
click at [1007, 271] on select "1011 1012 1013 1014 1019 1042 1049 1052 1053 1055 1058 1061 1063 1064 1065 1069…" at bounding box center [954, 269] width 327 height 31
click at [1213, 271] on select "AB ABL Accumatch - Refunds AF AFCU ALB ALL ANB APCU Atlantic Capital Bank ATR B…" at bounding box center [1304, 269] width 327 height 31
select select "VB"
click at [1256, 270] on select "AB ABL Accumatch - Refunds AF AFCU ALB ALL ANB APCU Atlantic Capital Bank ATR B…" at bounding box center [1304, 269] width 327 height 31
click at [998, 444] on input "number" at bounding box center [954, 460] width 327 height 33
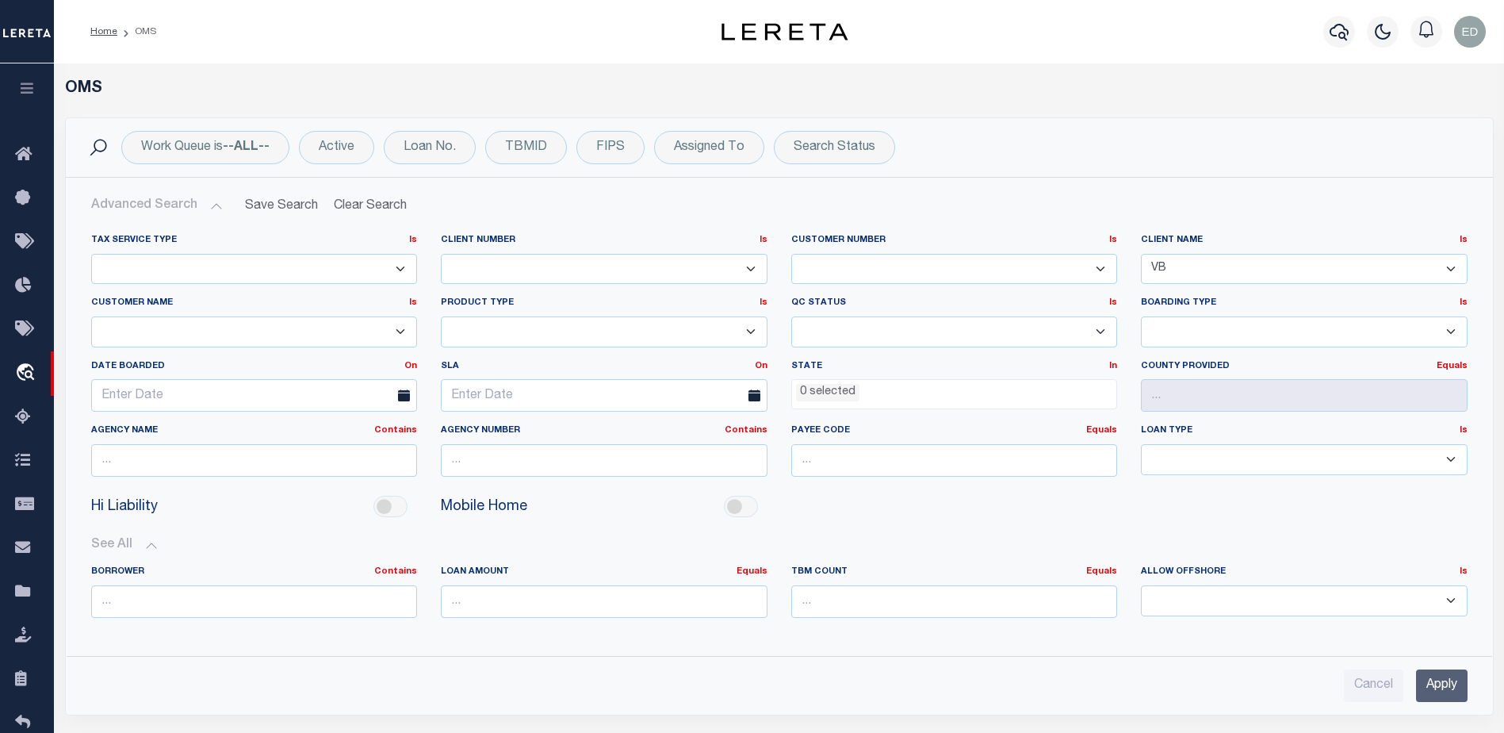
click at [1004, 435] on label "Payee Code Equals Equals Is Not Equal To Is Greater Than Is Less Than" at bounding box center [954, 430] width 327 height 13
click at [388, 211] on button "Clear Search" at bounding box center [370, 205] width 86 height 31
select select
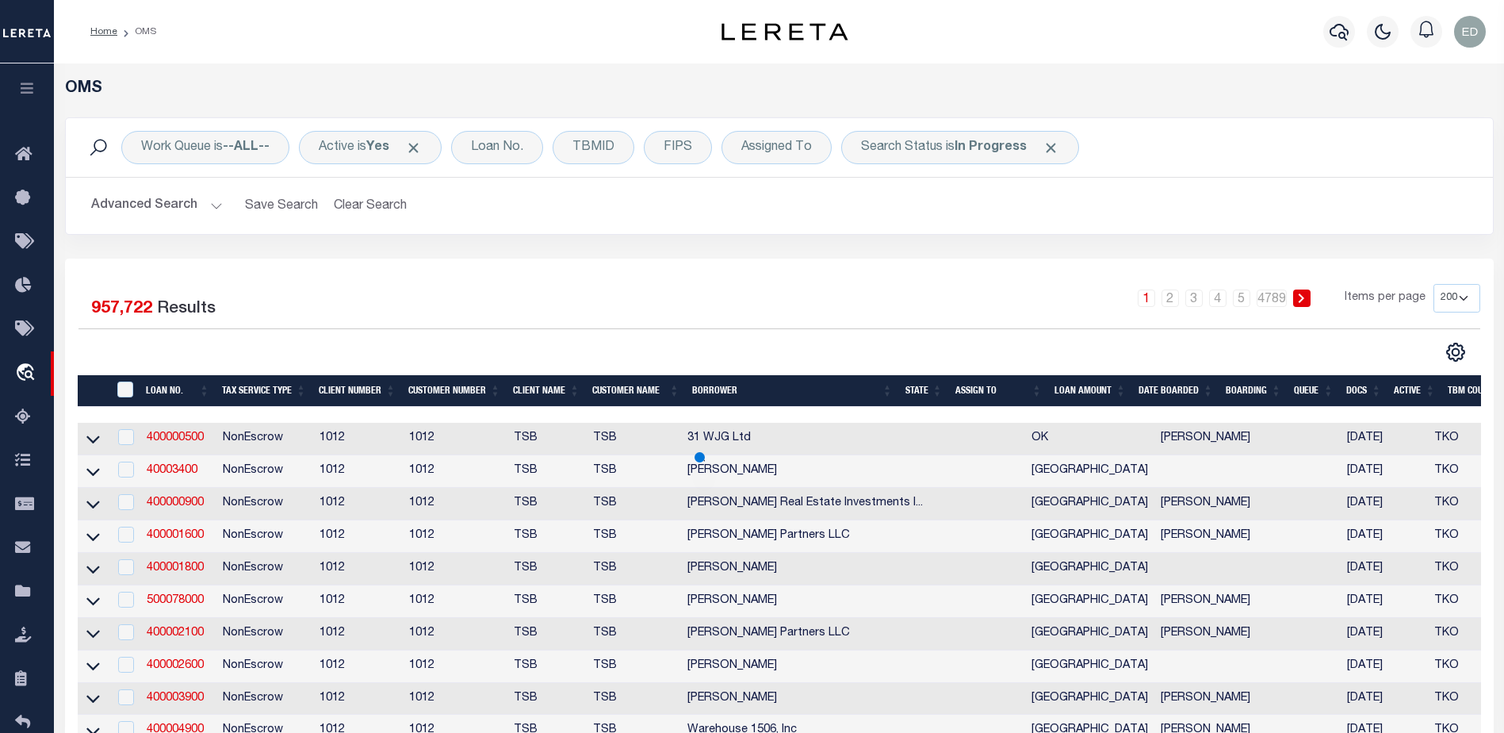
click at [206, 204] on button "Advanced Search" at bounding box center [157, 205] width 132 height 31
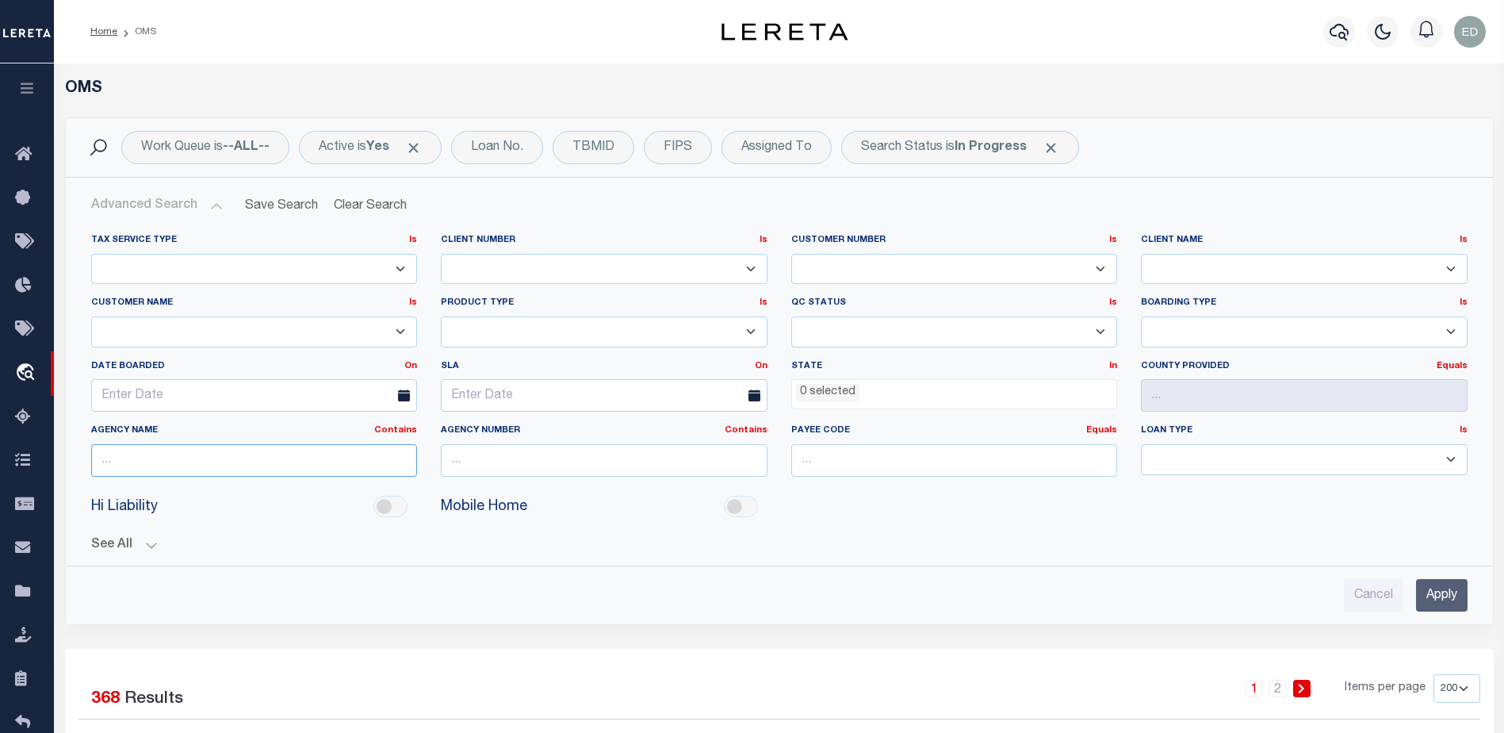
click at [210, 463] on input "text" at bounding box center [254, 460] width 327 height 33
drag, startPoint x: 149, startPoint y: 469, endPoint x: 30, endPoint y: 450, distance: 120.3
paste input "[GEOGRAPHIC_DATA]"
click at [177, 466] on input "[GEOGRAPHIC_DATA]" at bounding box center [254, 460] width 327 height 33
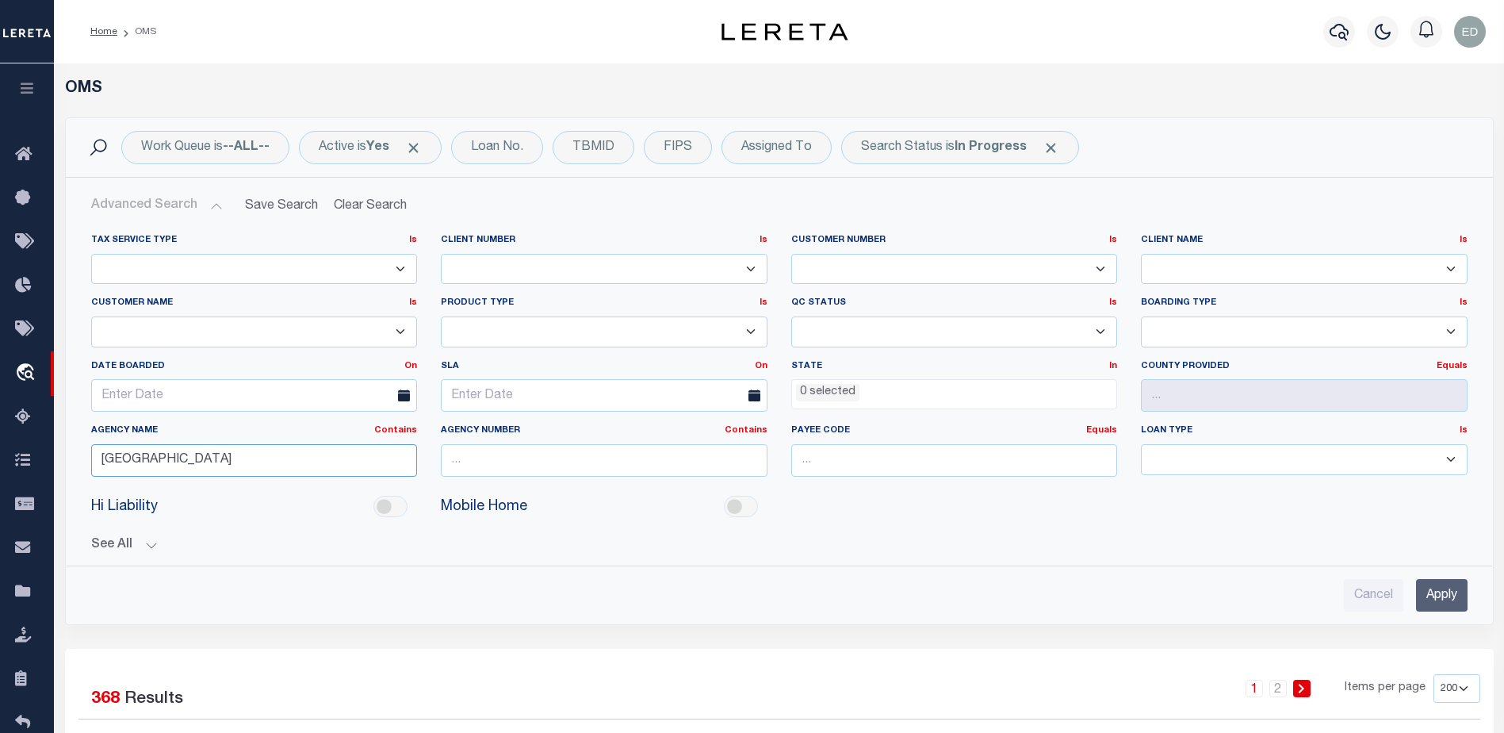
click at [178, 466] on input "[GEOGRAPHIC_DATA]" at bounding box center [254, 460] width 327 height 33
type input "[PERSON_NAME]"
click at [1453, 592] on input "Apply" at bounding box center [1442, 595] width 52 height 33
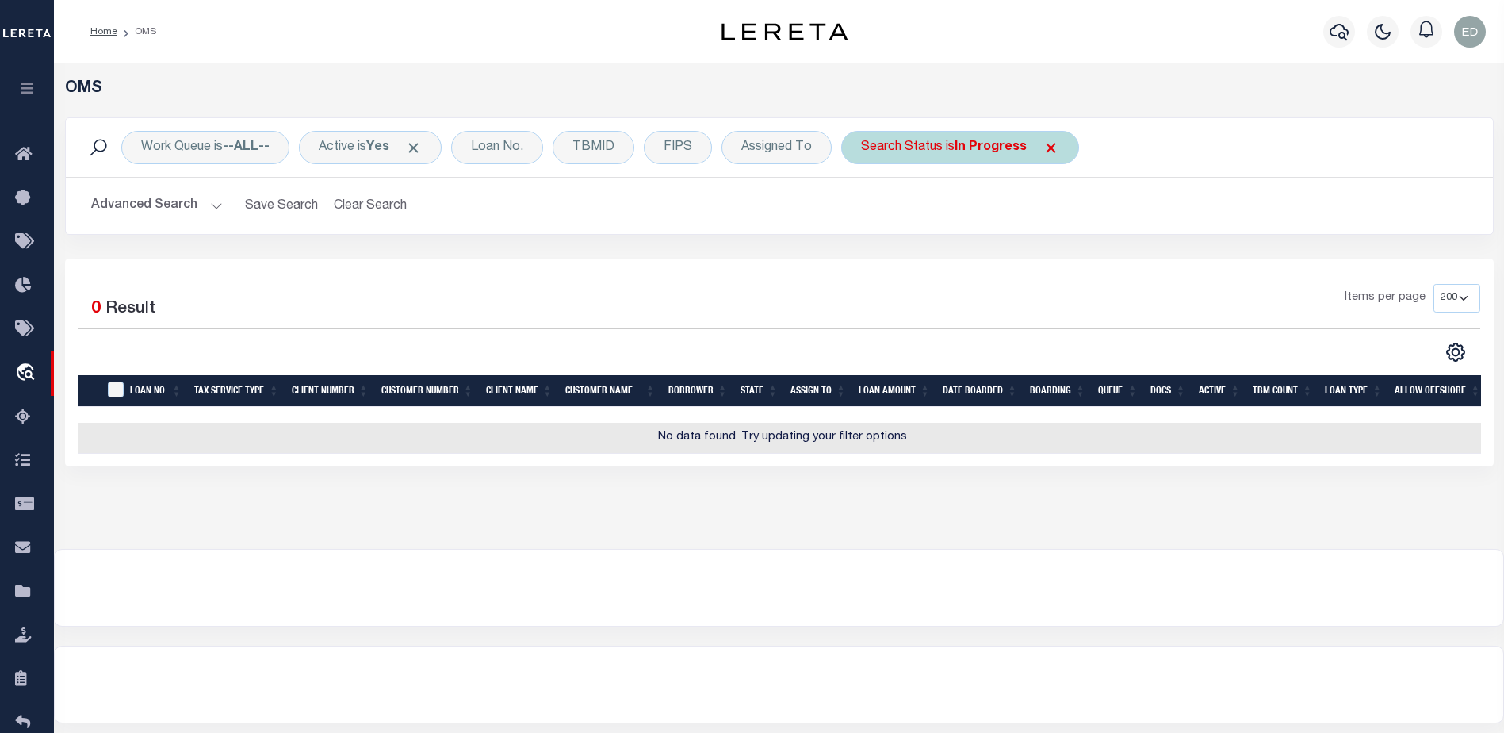
click at [1053, 144] on span "Click to Remove" at bounding box center [1051, 148] width 17 height 17
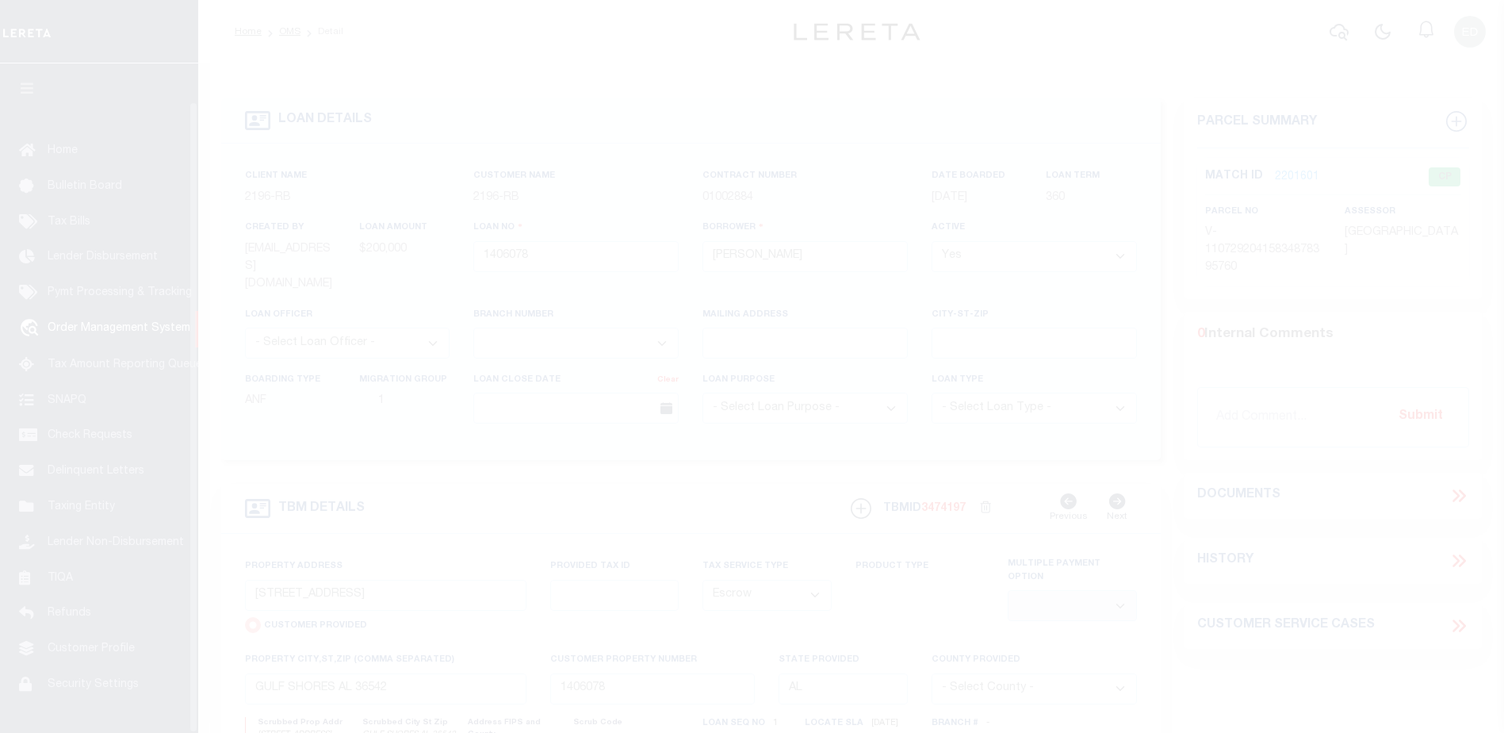
select select "4983"
select select "Escrow"
